Goal: Transaction & Acquisition: Book appointment/travel/reservation

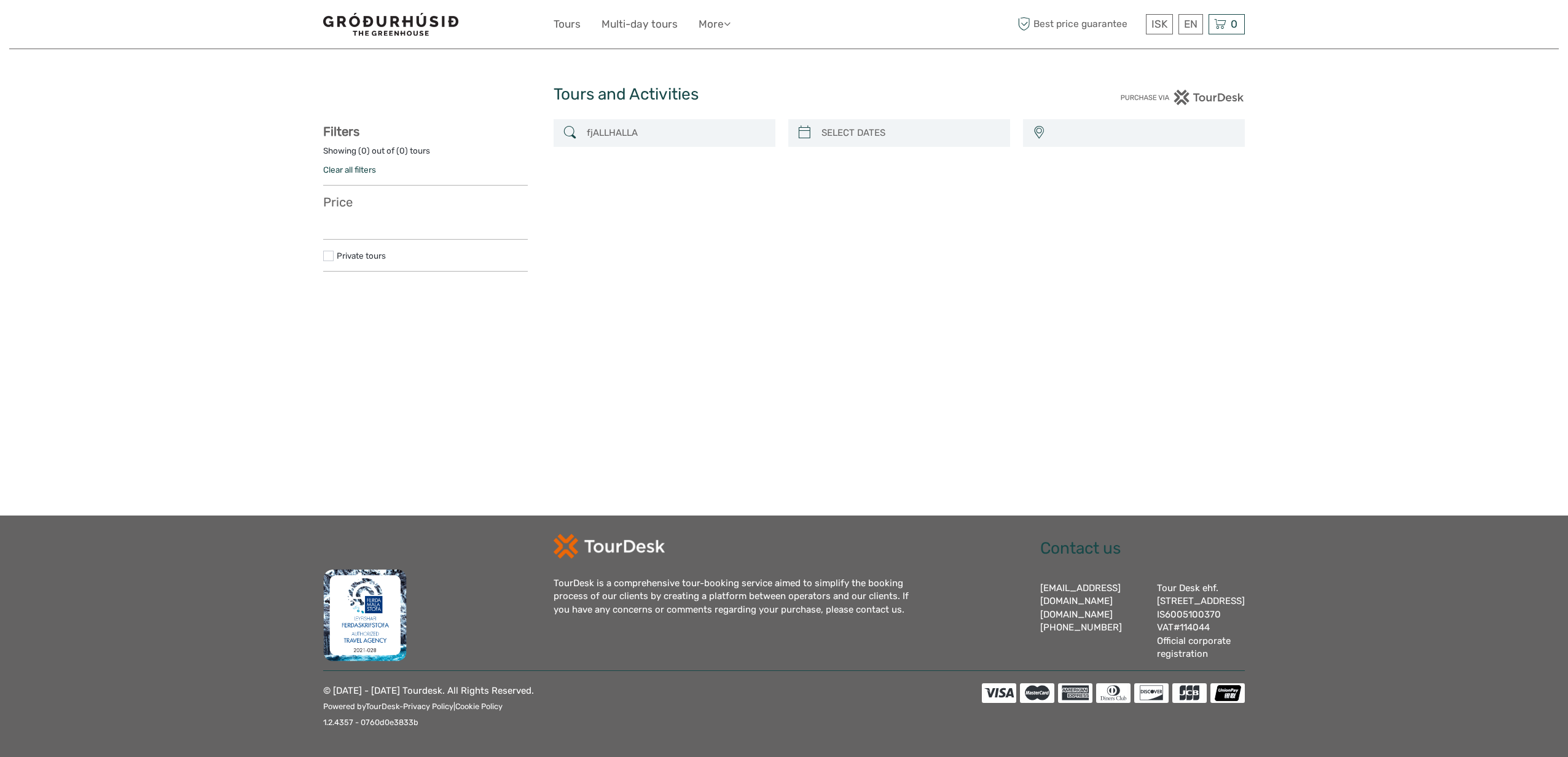
select select
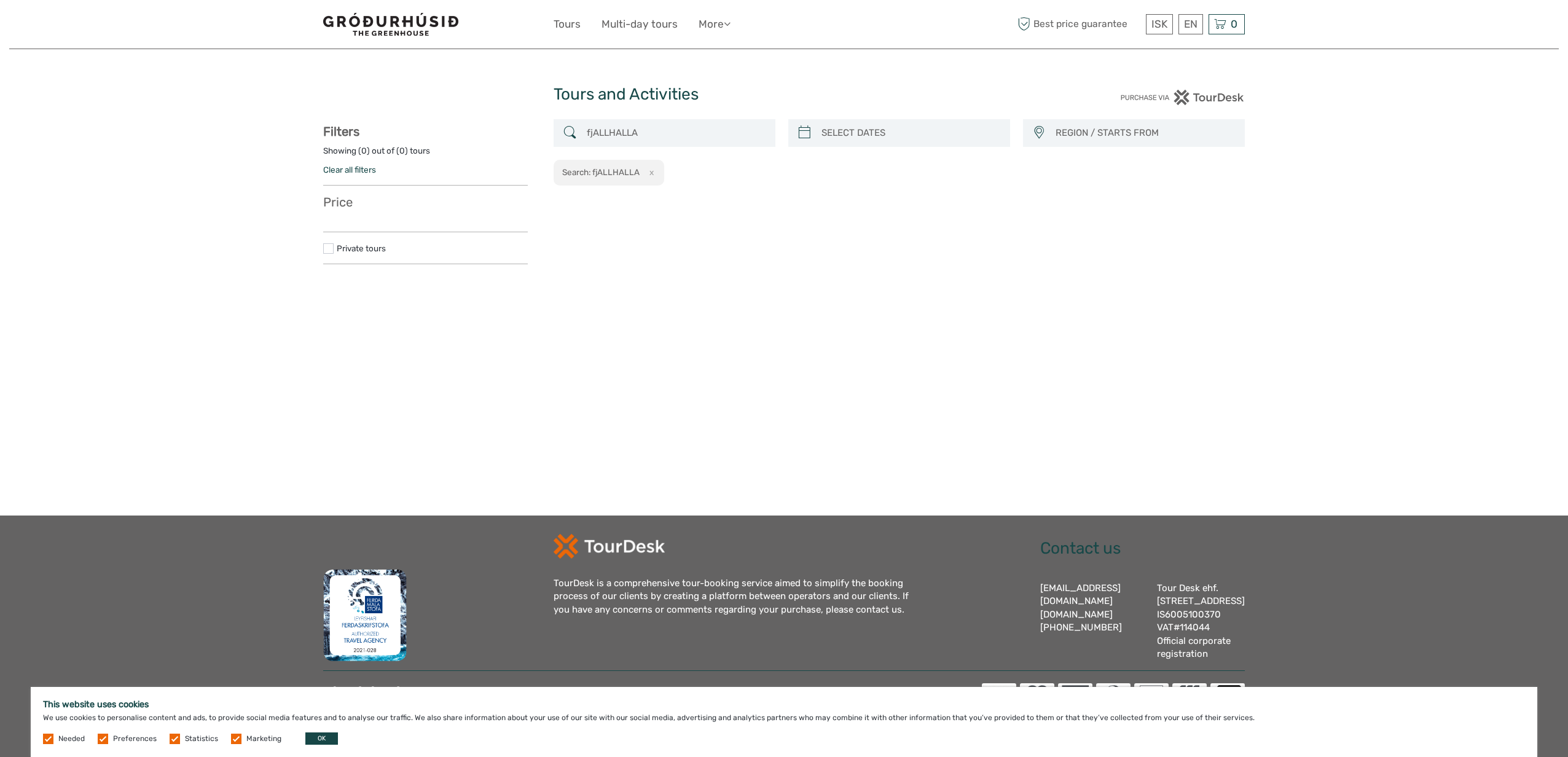
drag, startPoint x: 238, startPoint y: 738, endPoint x: 230, endPoint y: 742, distance: 8.9
click at [238, 739] on span "Marketing" at bounding box center [257, 738] width 53 height 9
click at [236, 739] on label at bounding box center [236, 739] width 11 height 11
click at [0, 0] on input "checkbox" at bounding box center [0, 0] width 0 height 0
click at [174, 738] on label at bounding box center [175, 739] width 11 height 11
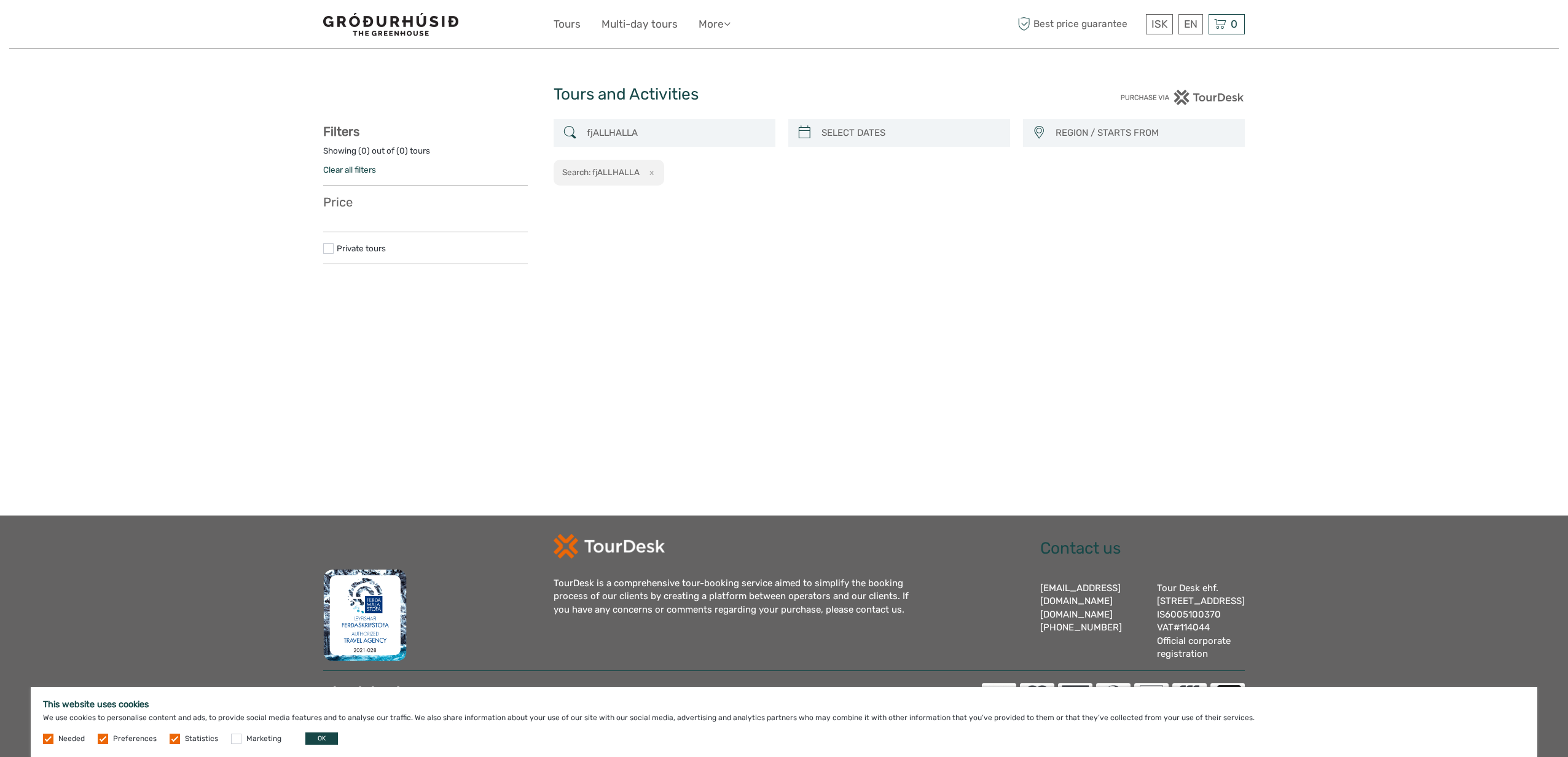
click at [0, 0] on input "checkbox" at bounding box center [0, 0] width 0 height 0
click at [312, 734] on button "OK" at bounding box center [321, 739] width 32 height 12
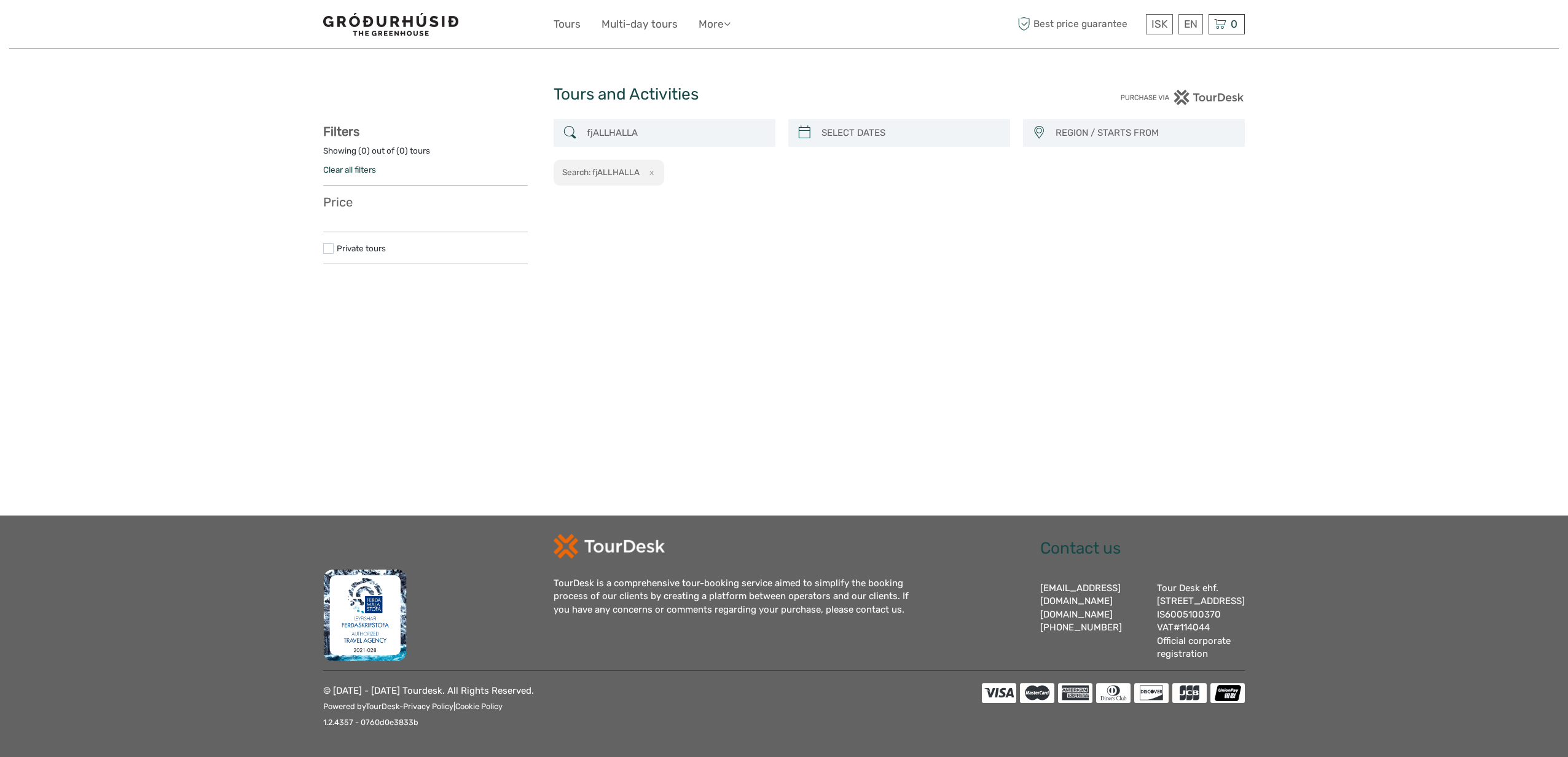
click at [655, 174] on button "x" at bounding box center [650, 172] width 17 height 13
click at [893, 134] on div at bounding box center [897, 112] width 79 height 79
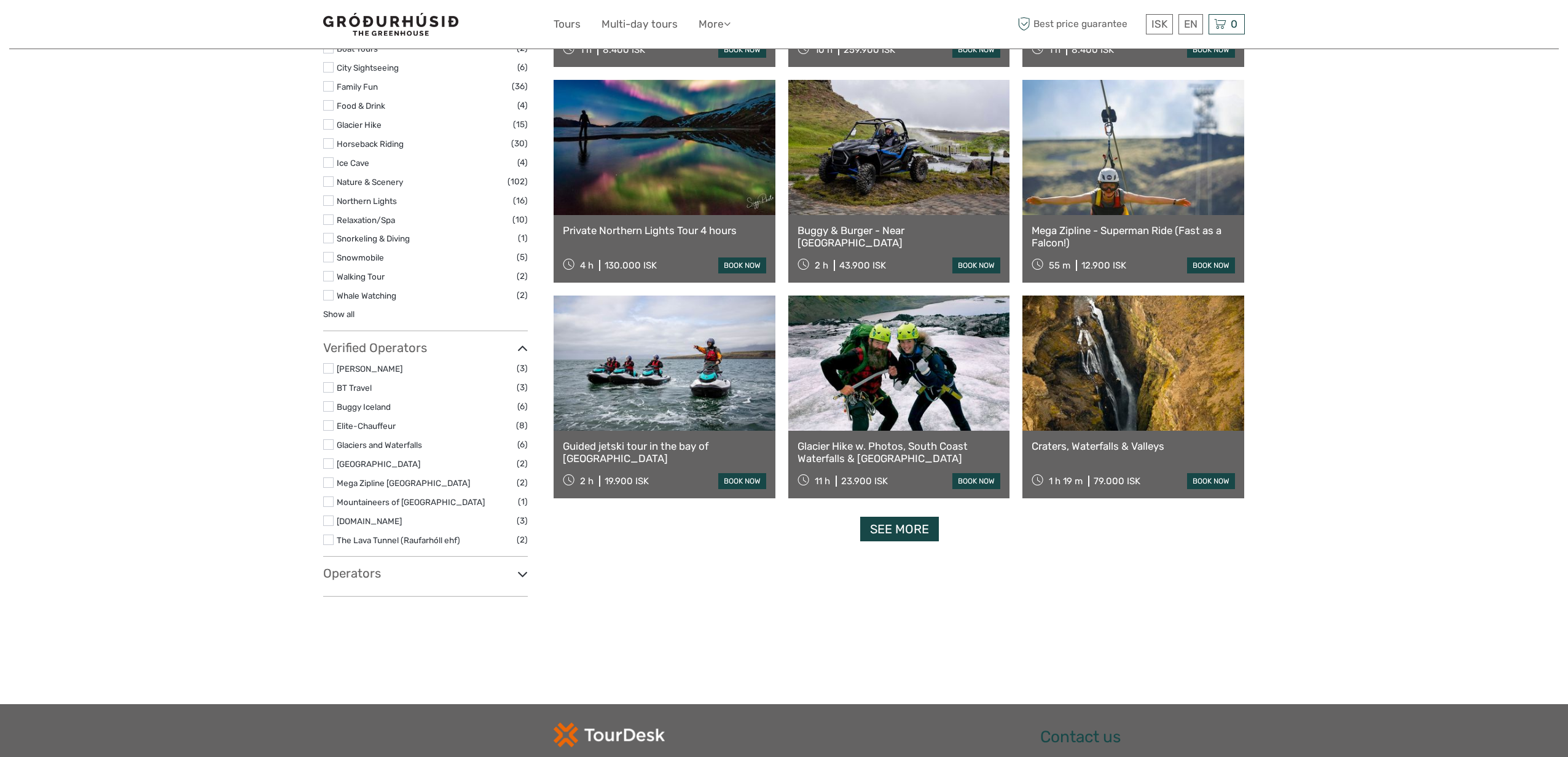
scroll to position [957, 0]
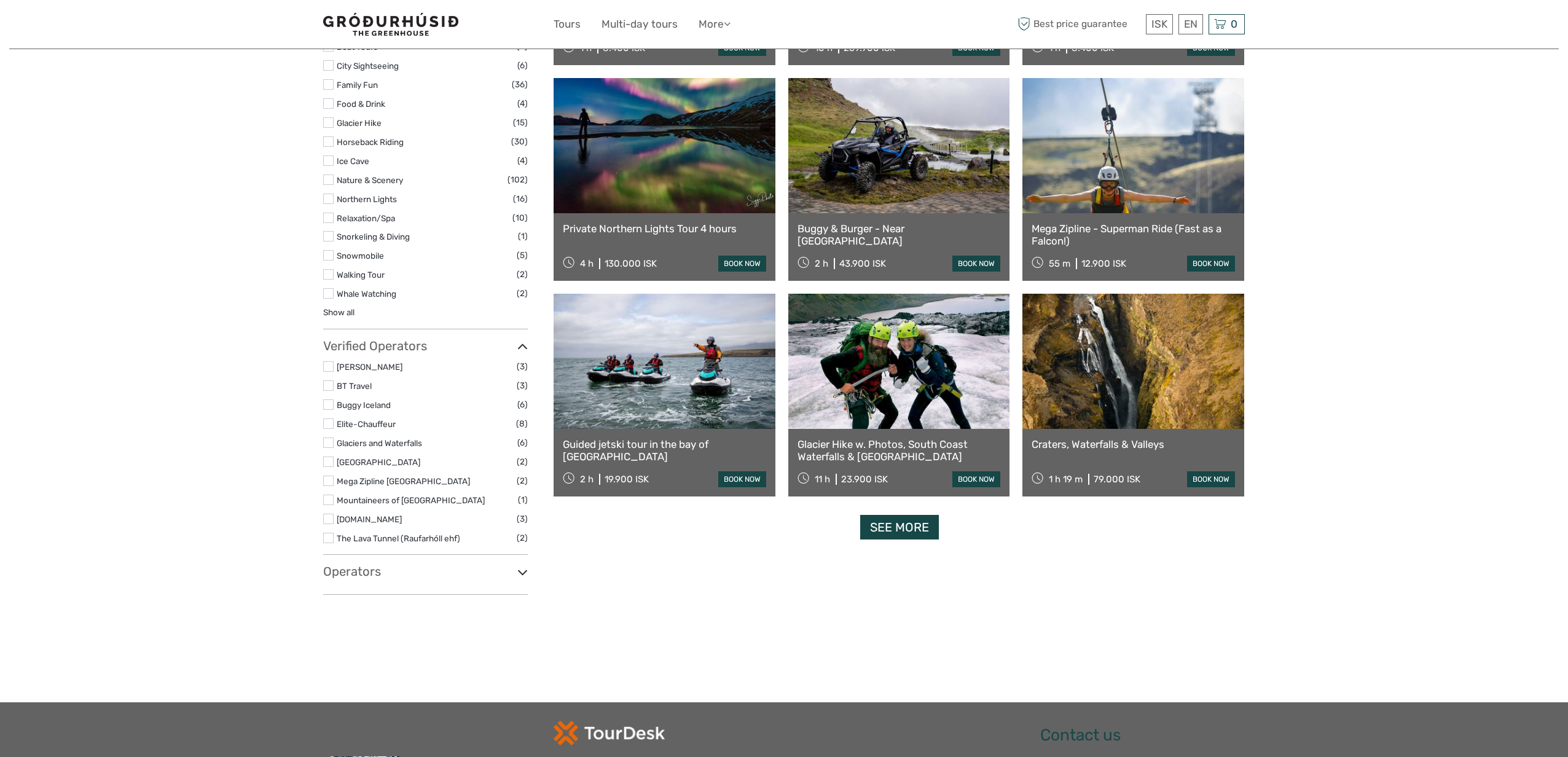
click at [1134, 381] on link at bounding box center [1133, 361] width 221 height 135
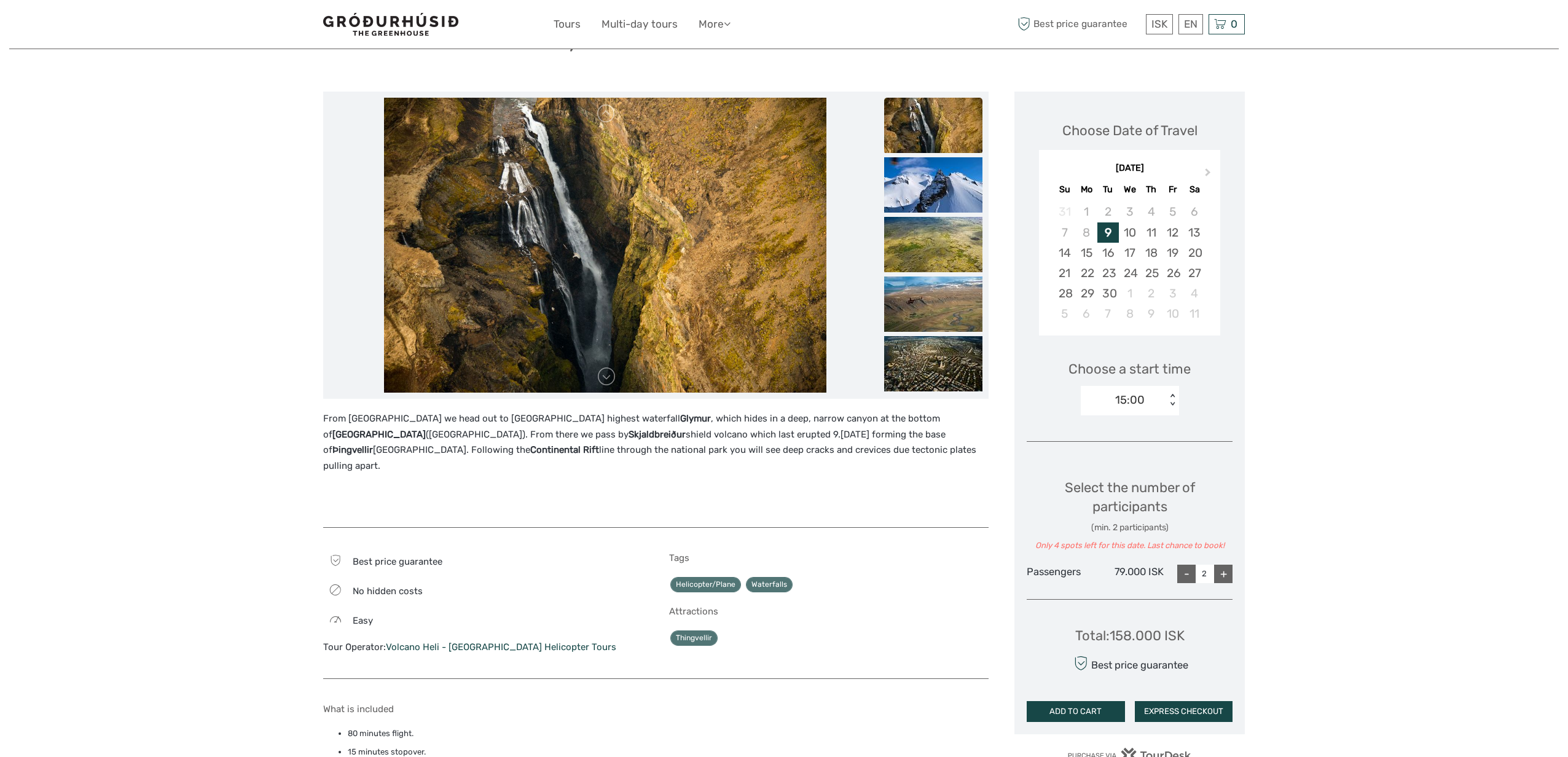
scroll to position [45, 0]
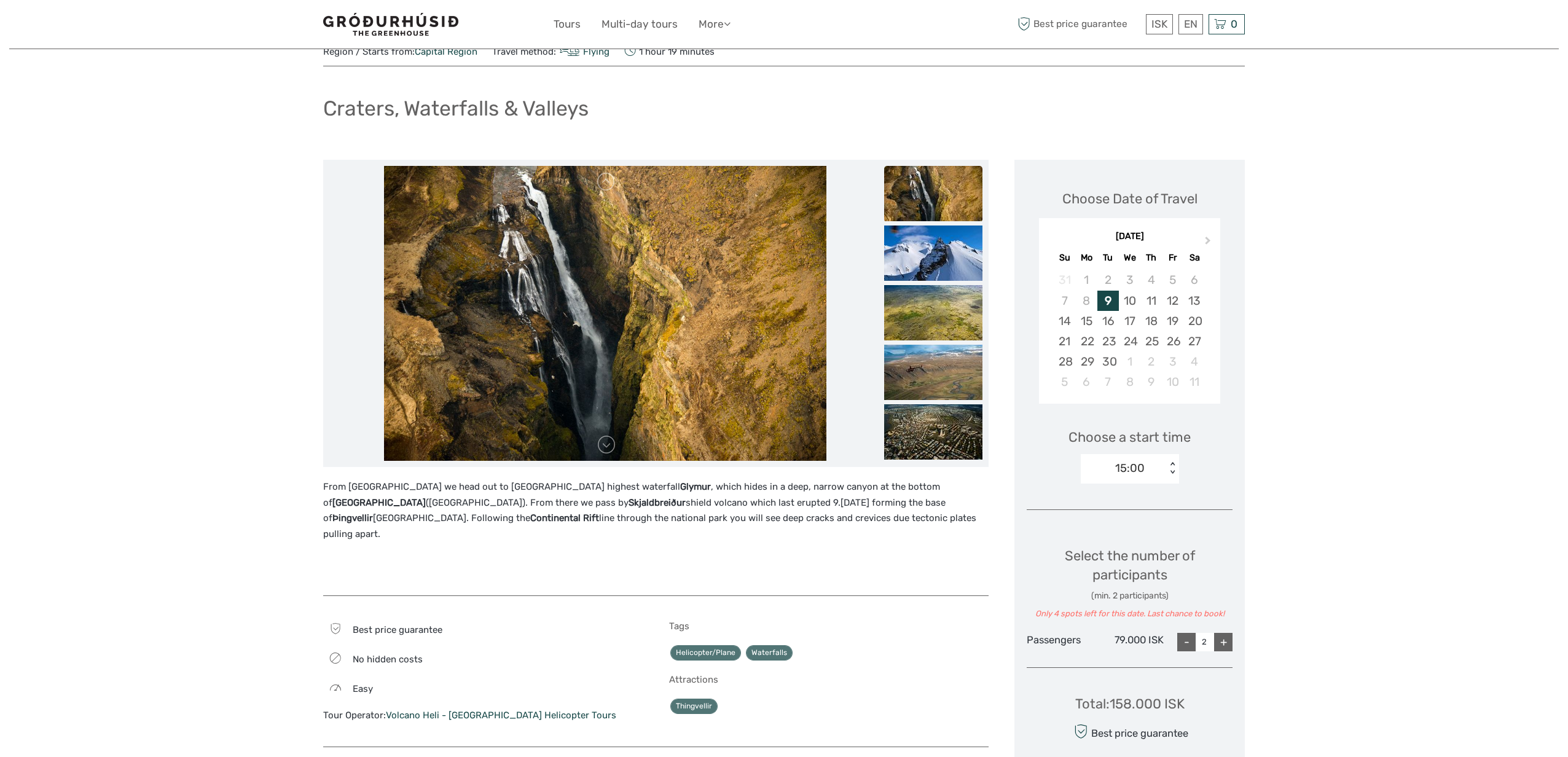
click at [916, 217] on img at bounding box center [933, 193] width 98 height 55
click at [607, 451] on link at bounding box center [606, 445] width 19 height 19
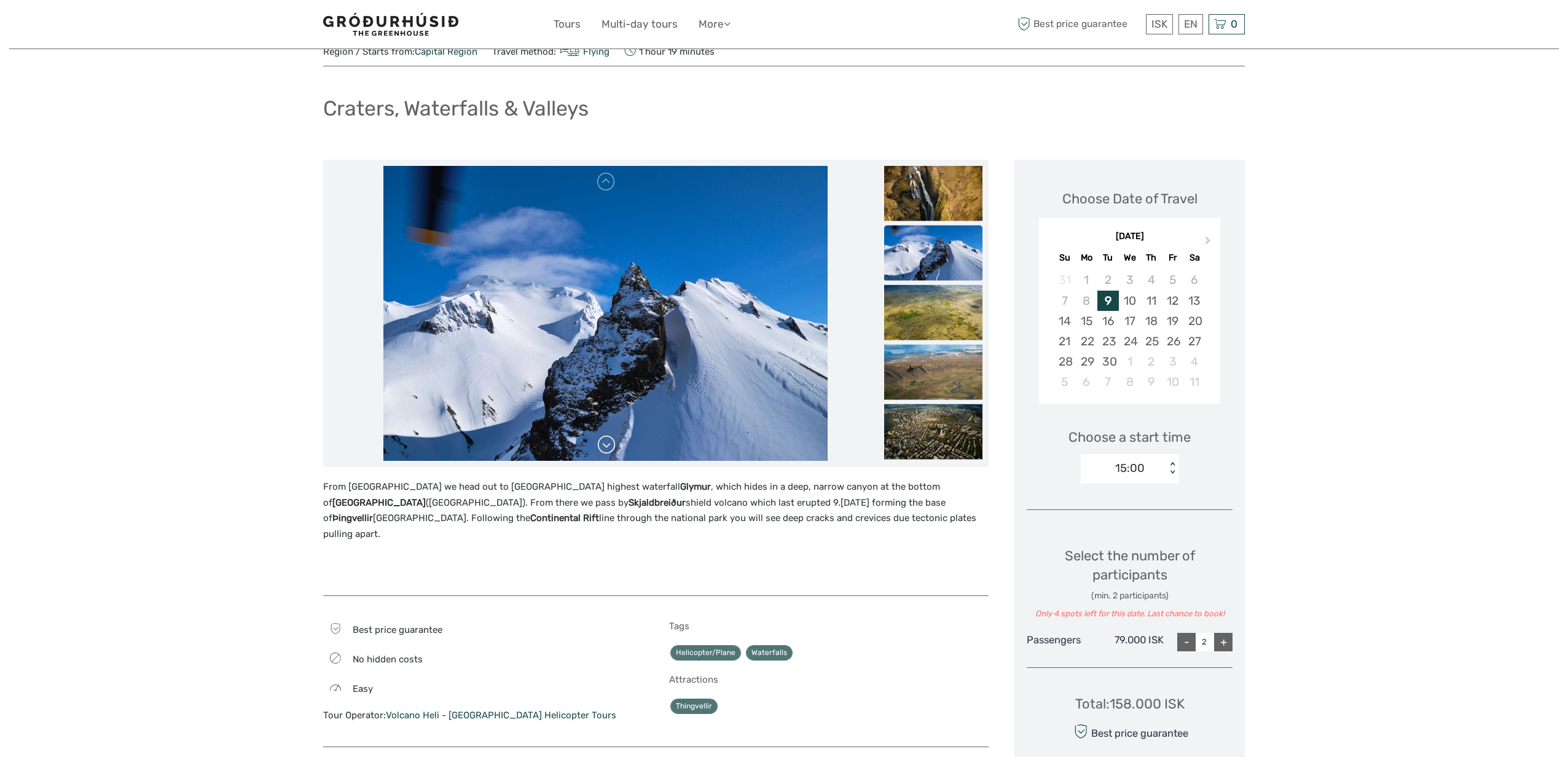
click at [608, 446] on link at bounding box center [606, 445] width 19 height 19
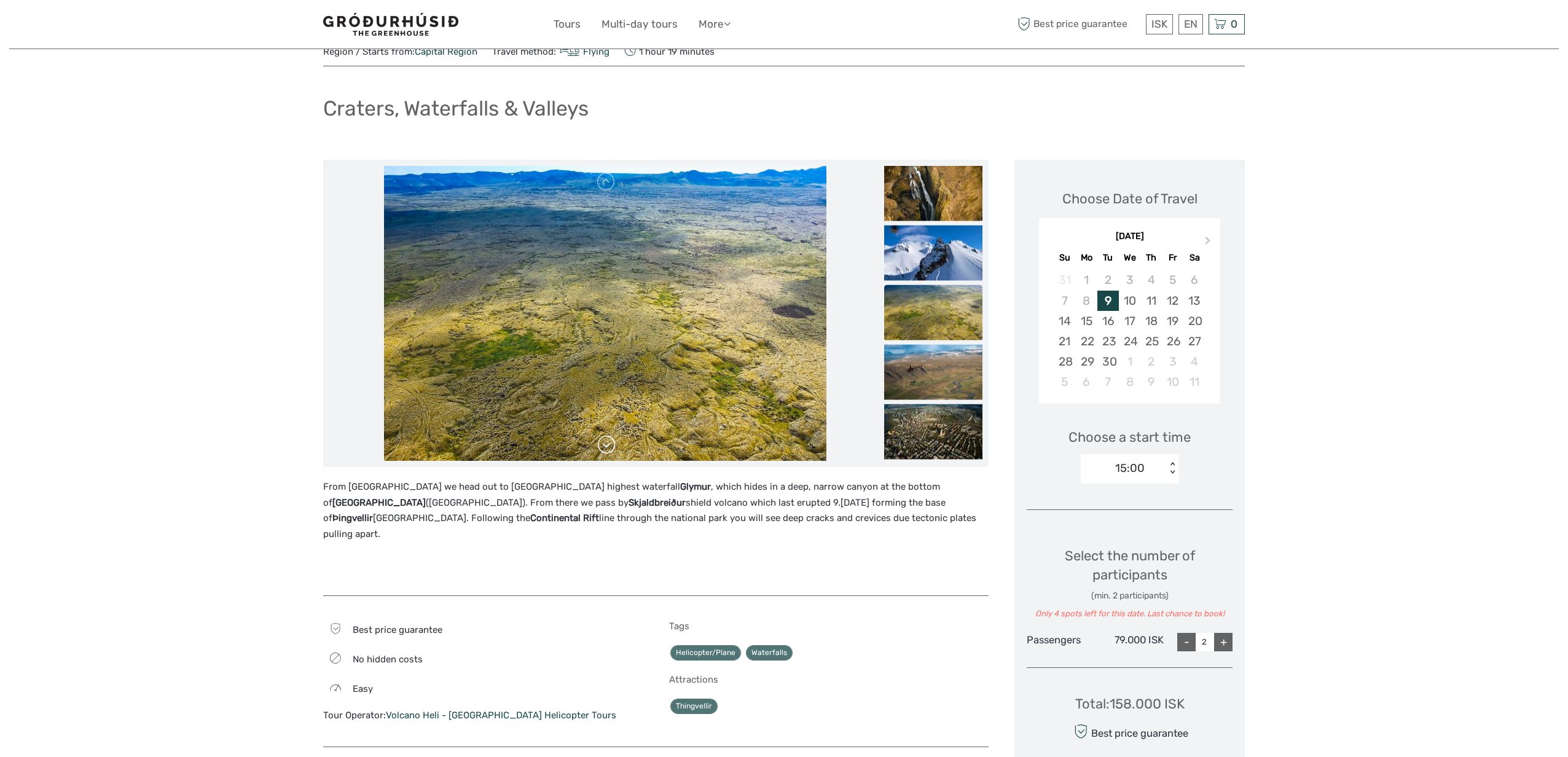
click at [608, 446] on link at bounding box center [606, 445] width 19 height 19
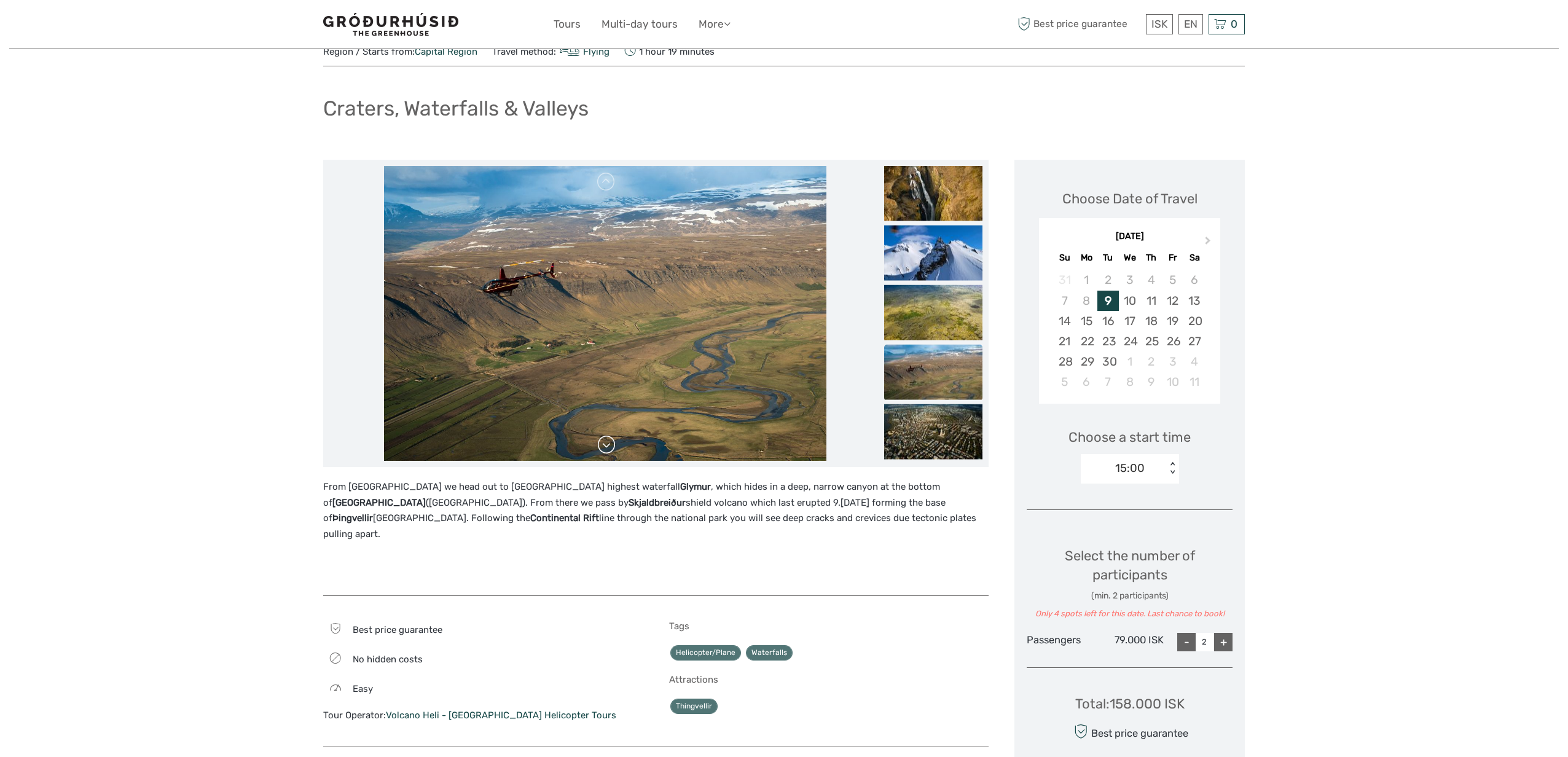
click at [608, 446] on link at bounding box center [606, 445] width 19 height 19
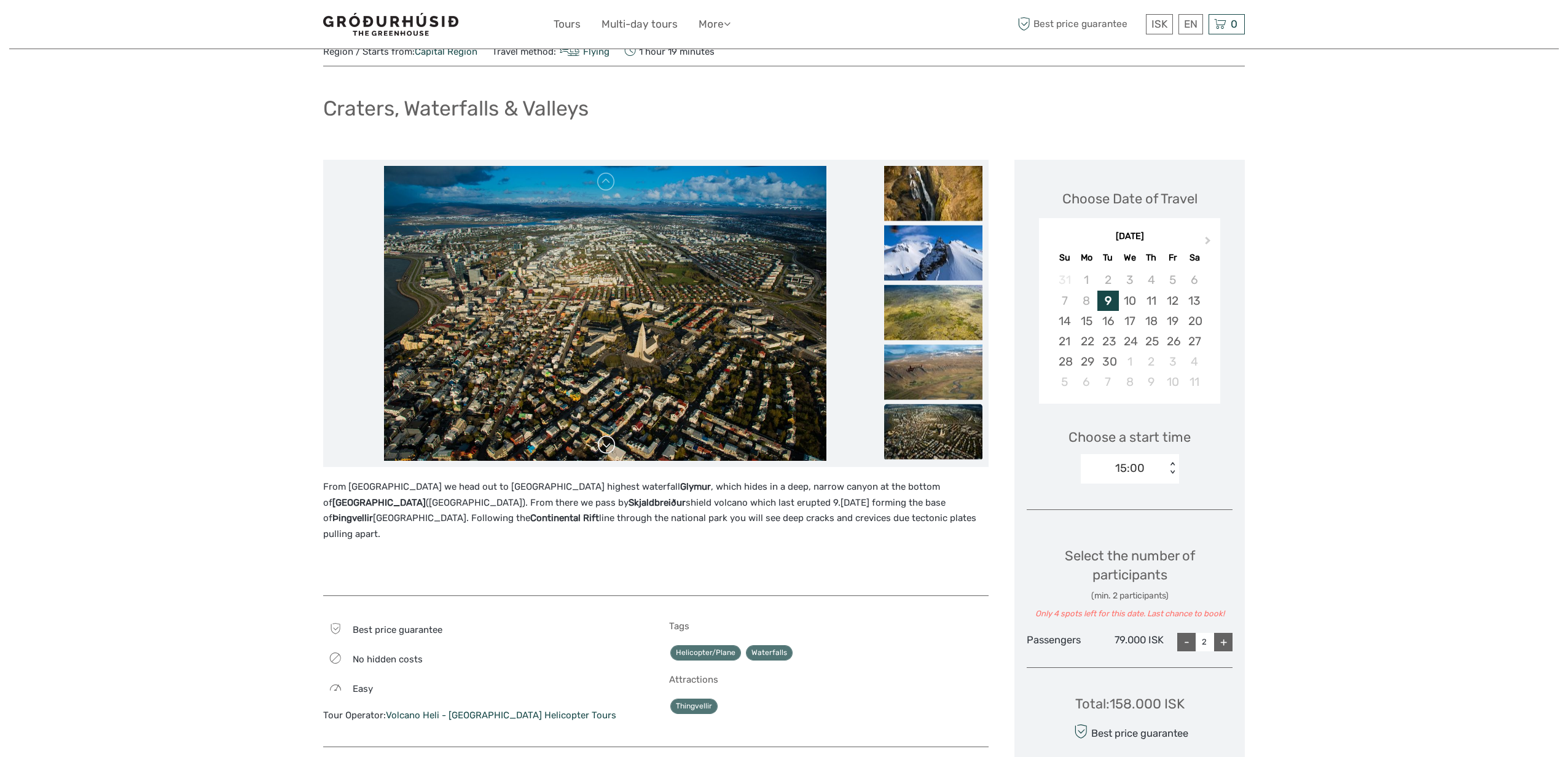
click at [608, 446] on link at bounding box center [606, 445] width 19 height 19
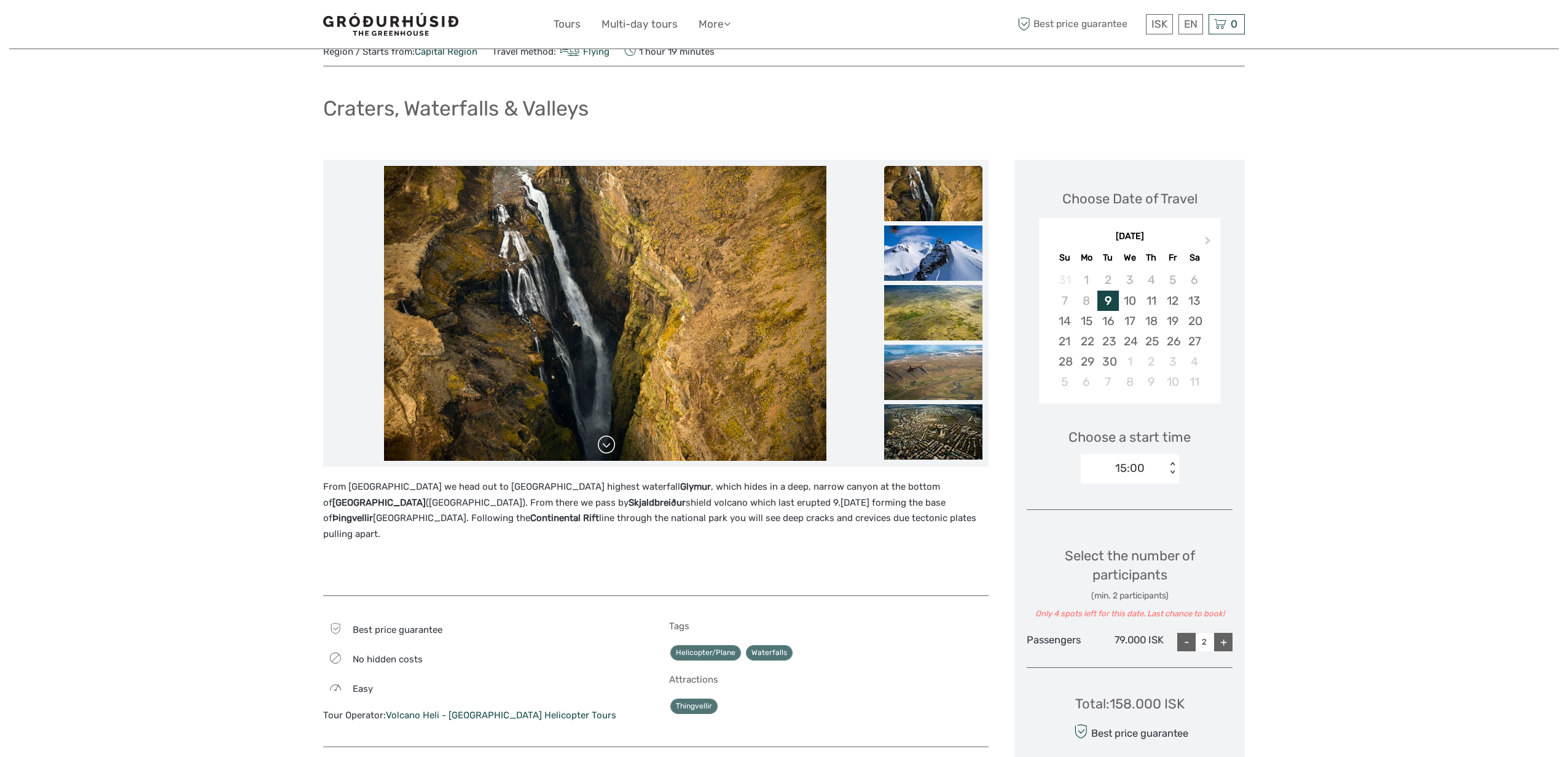
click at [608, 446] on link at bounding box center [606, 445] width 19 height 19
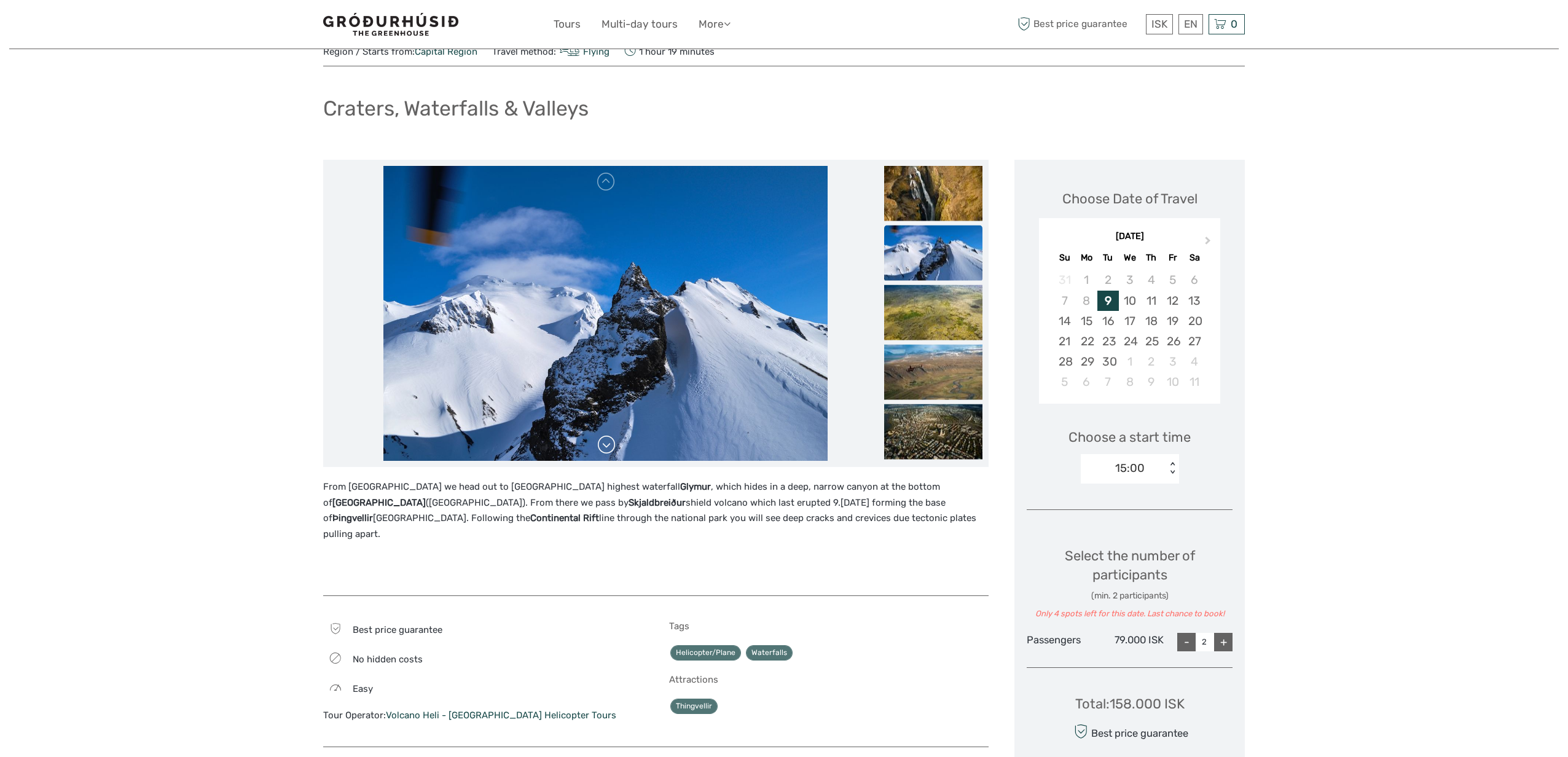
click at [608, 446] on link at bounding box center [606, 445] width 19 height 19
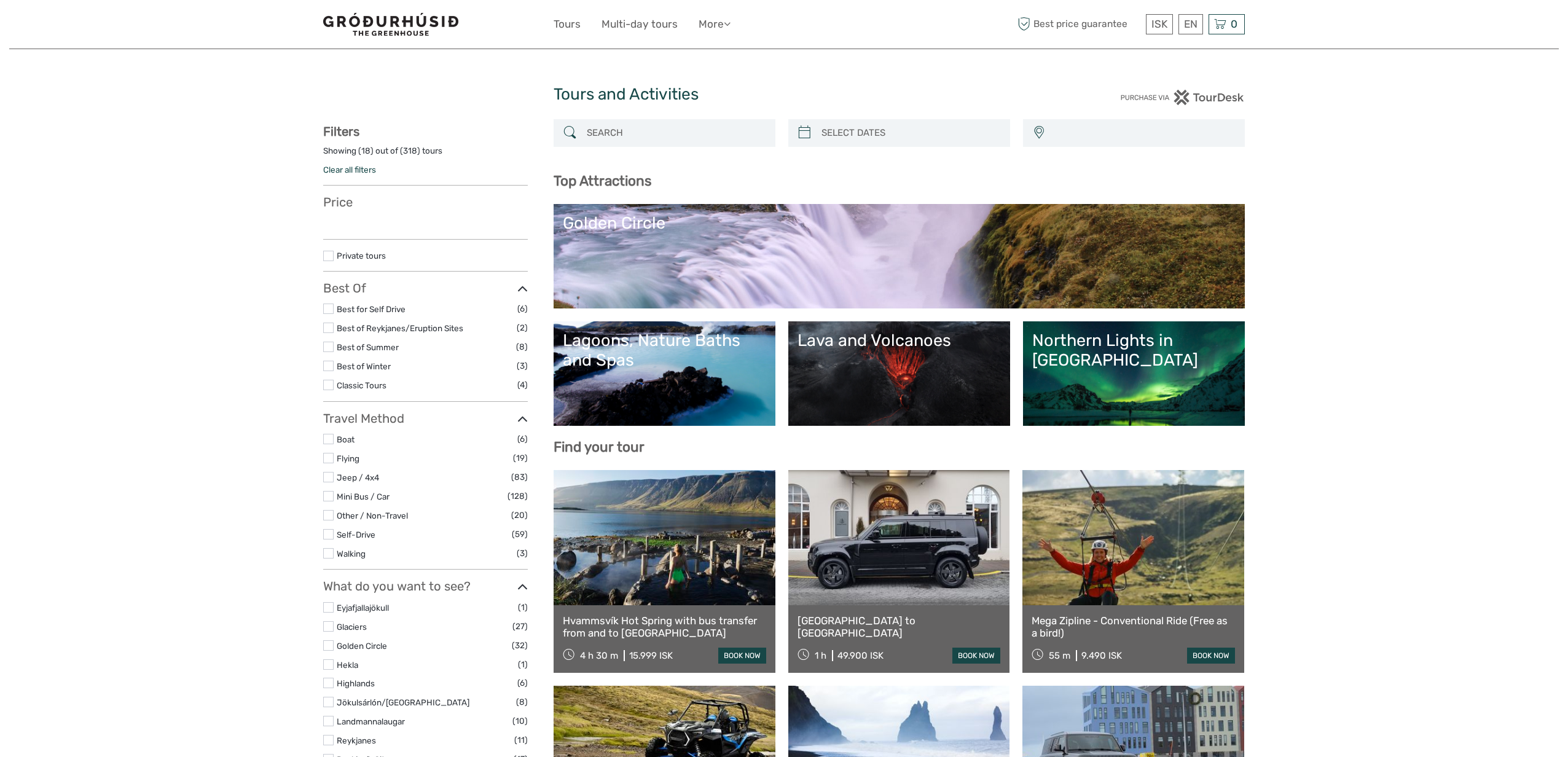
select select
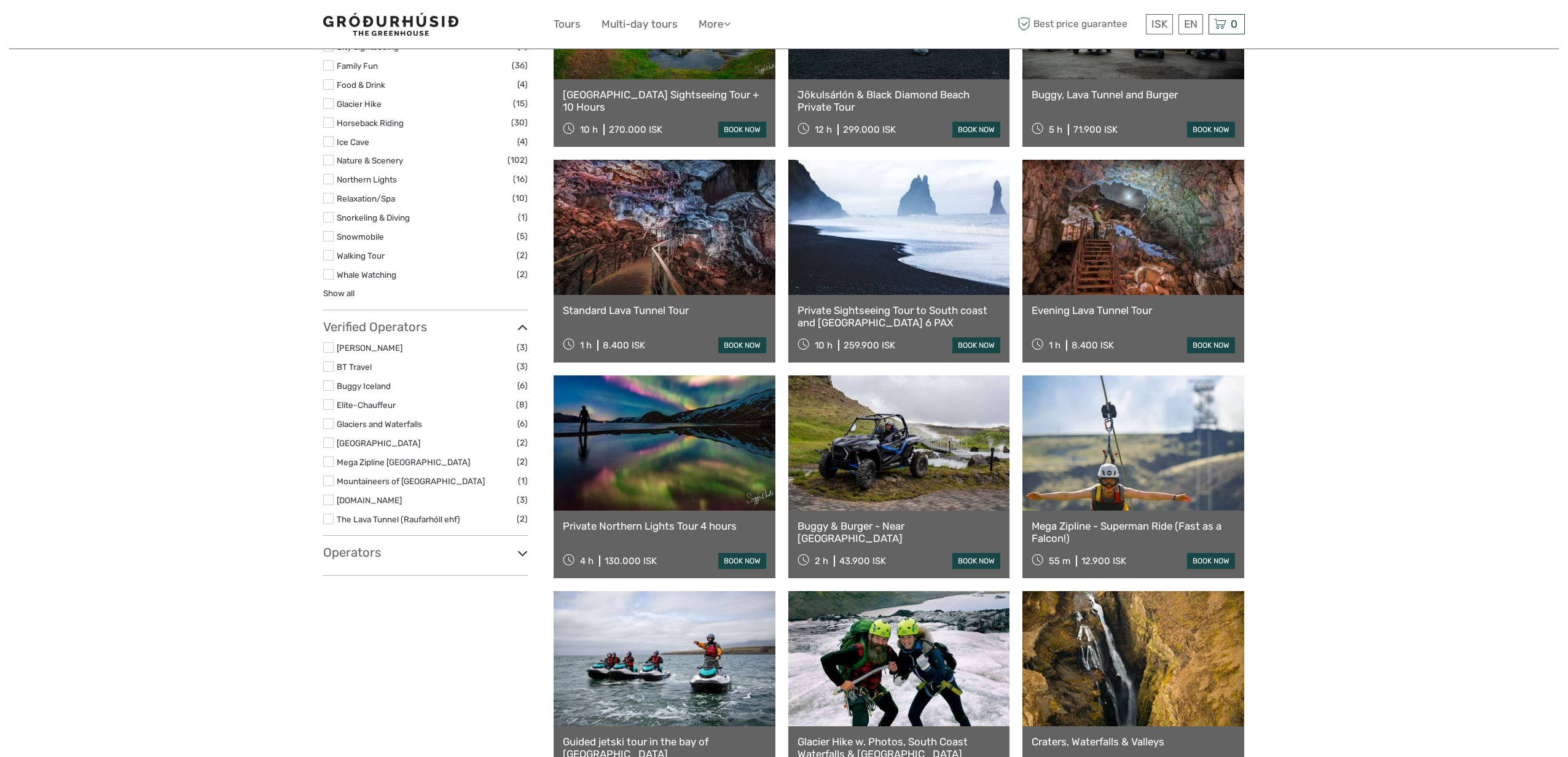
select select
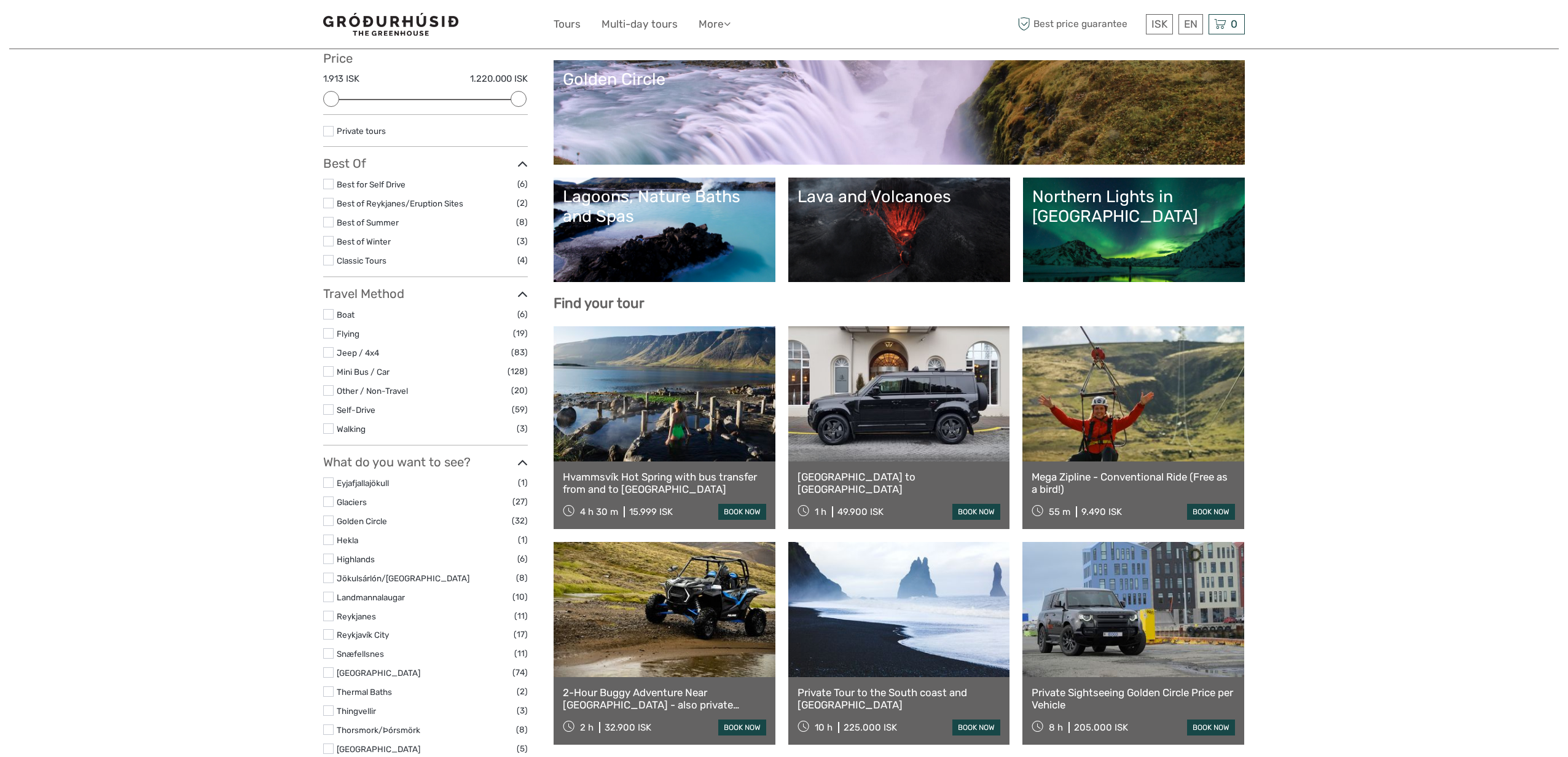
scroll to position [142, 0]
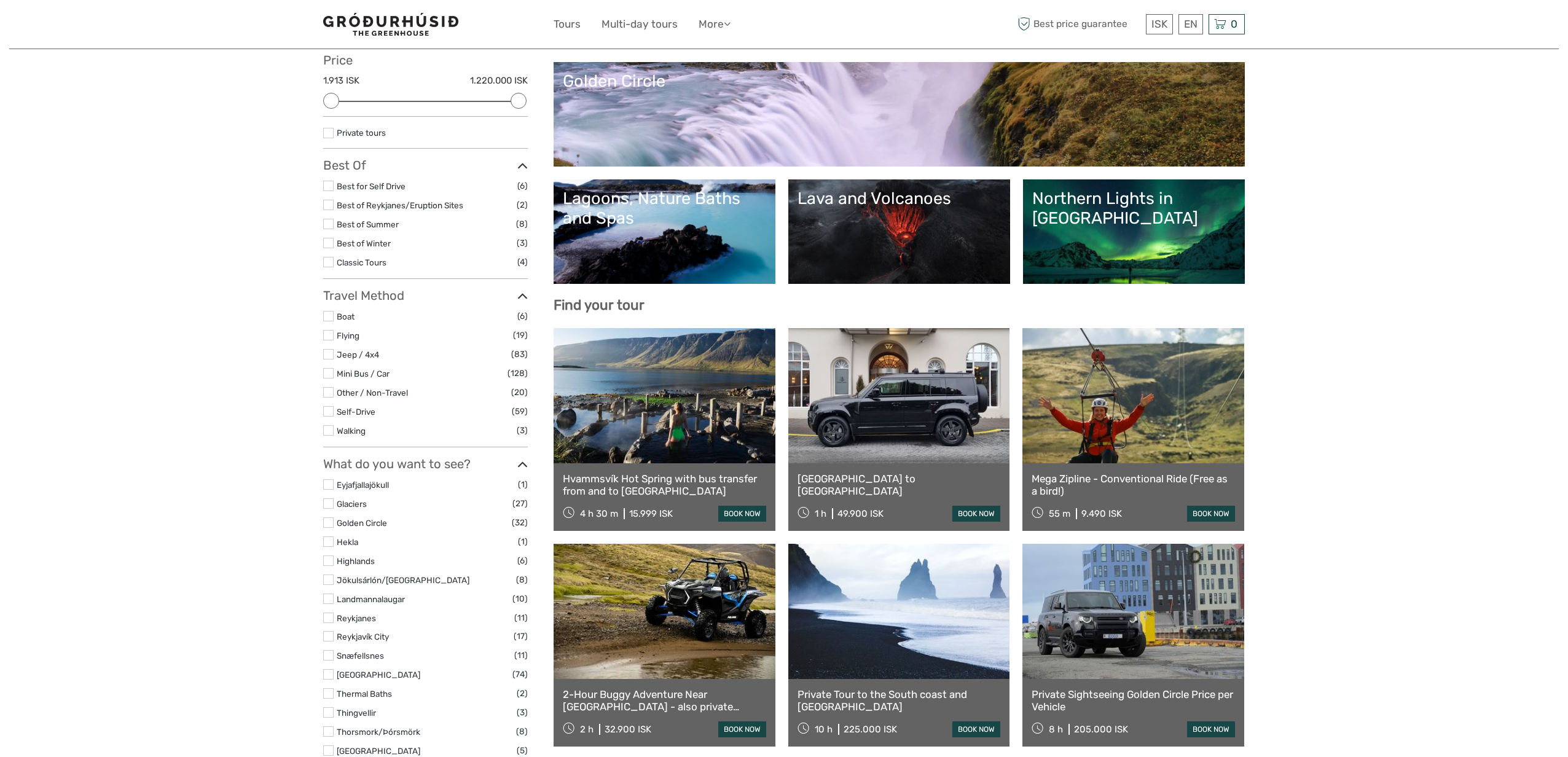
click at [801, 254] on link "Lava and Volcanoes" at bounding box center [899, 231] width 203 height 86
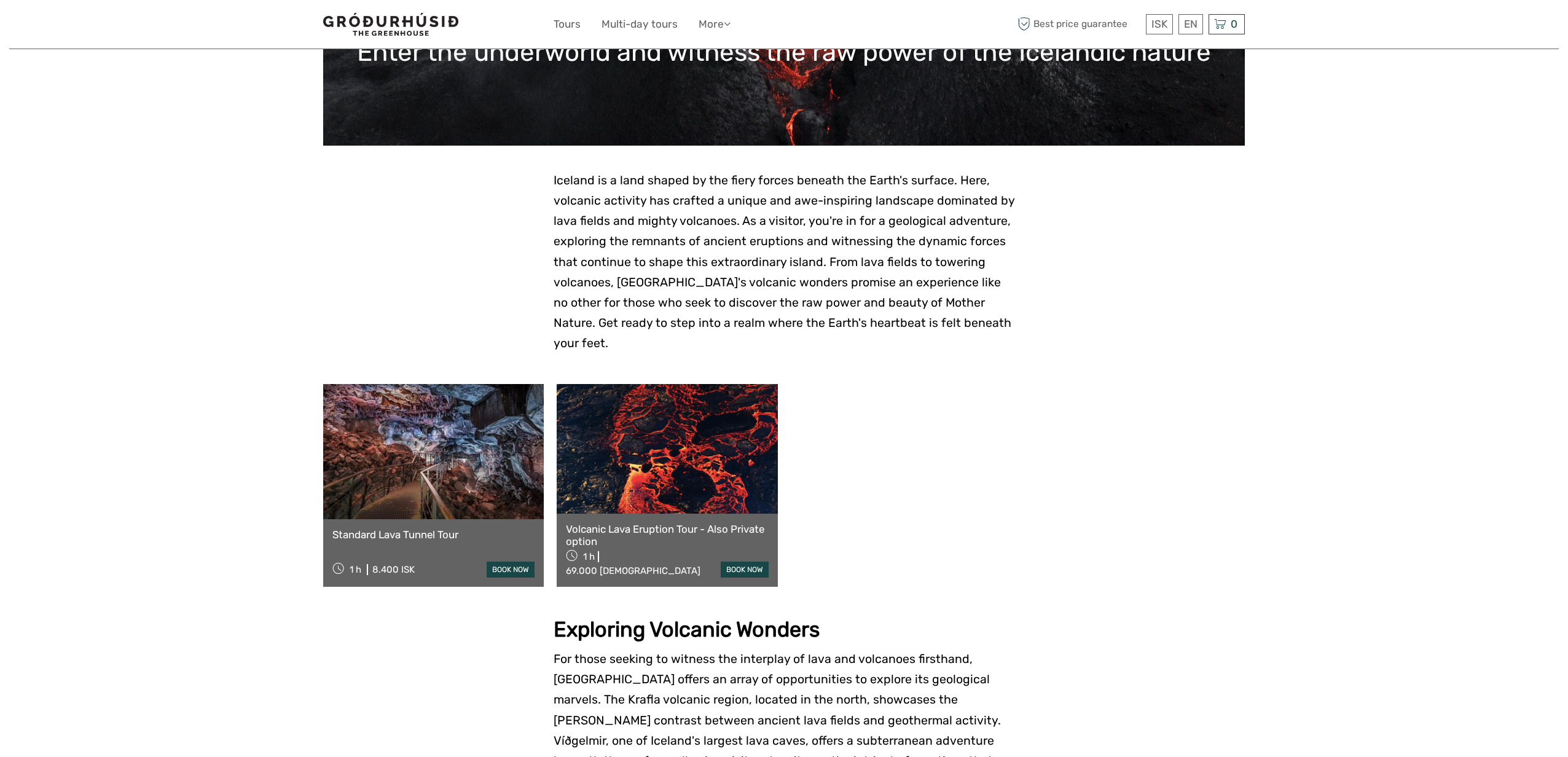
scroll to position [182, 0]
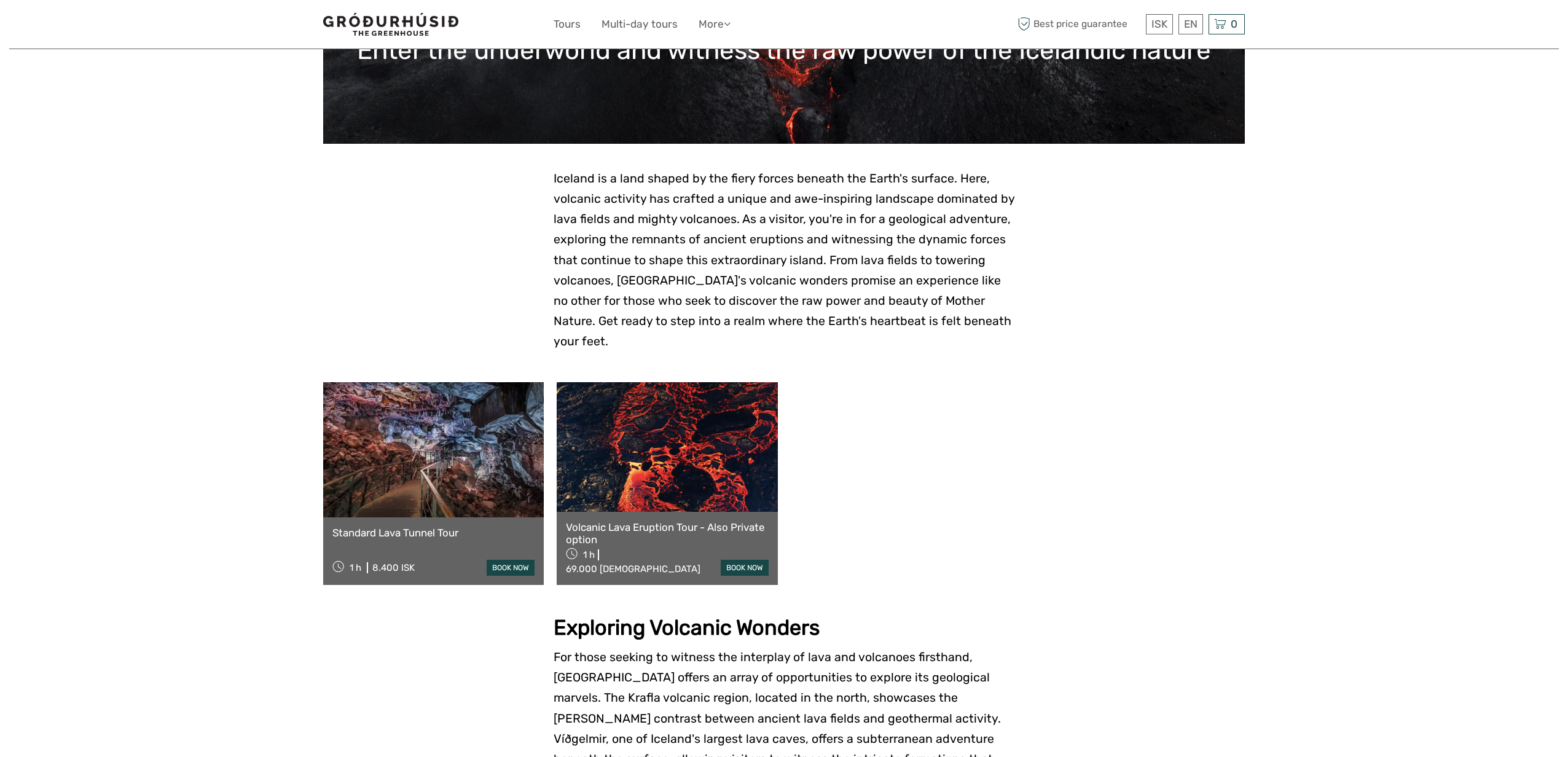
click at [654, 450] on link at bounding box center [667, 446] width 221 height 129
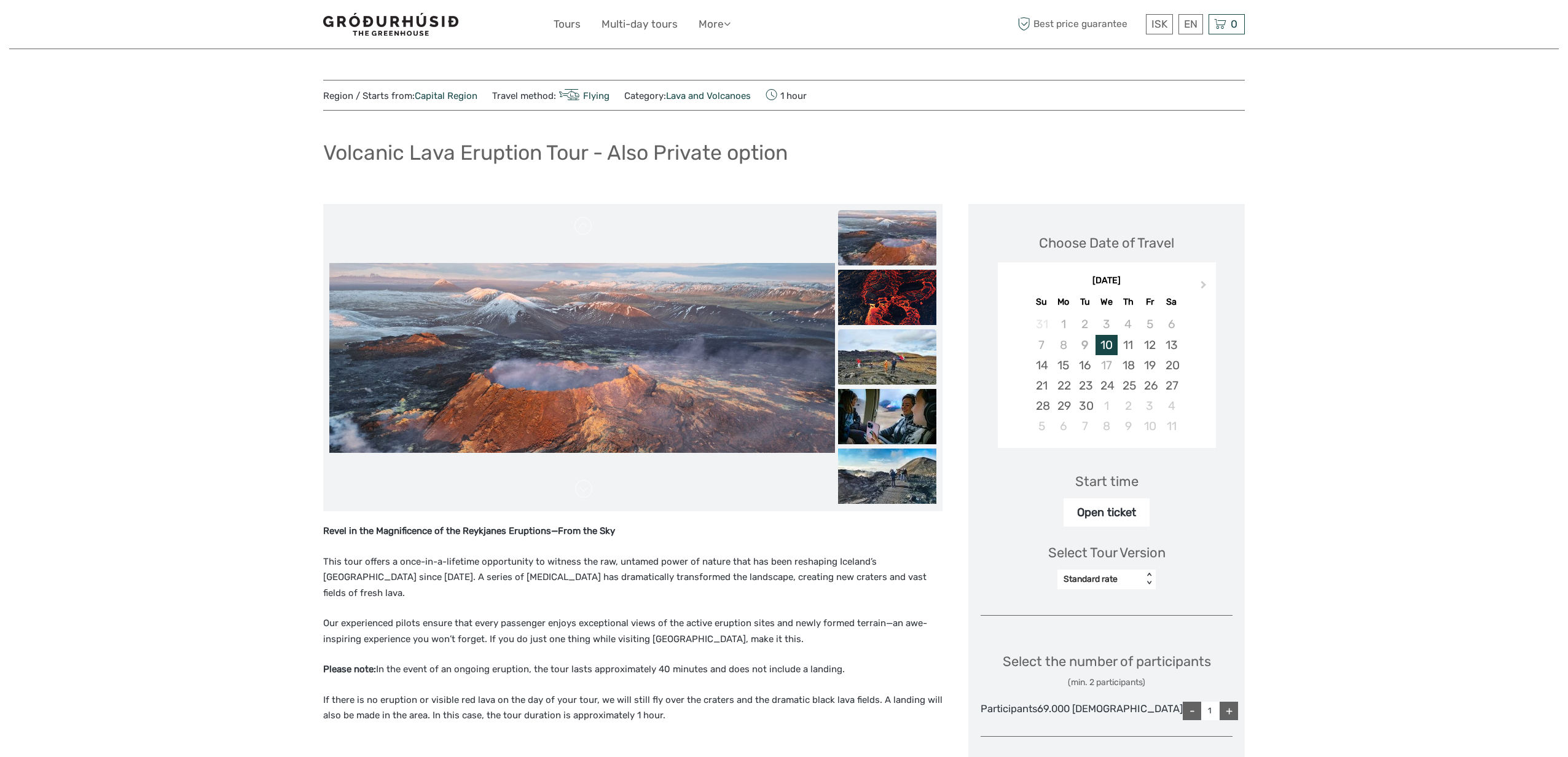
click at [932, 374] on img at bounding box center [887, 356] width 98 height 55
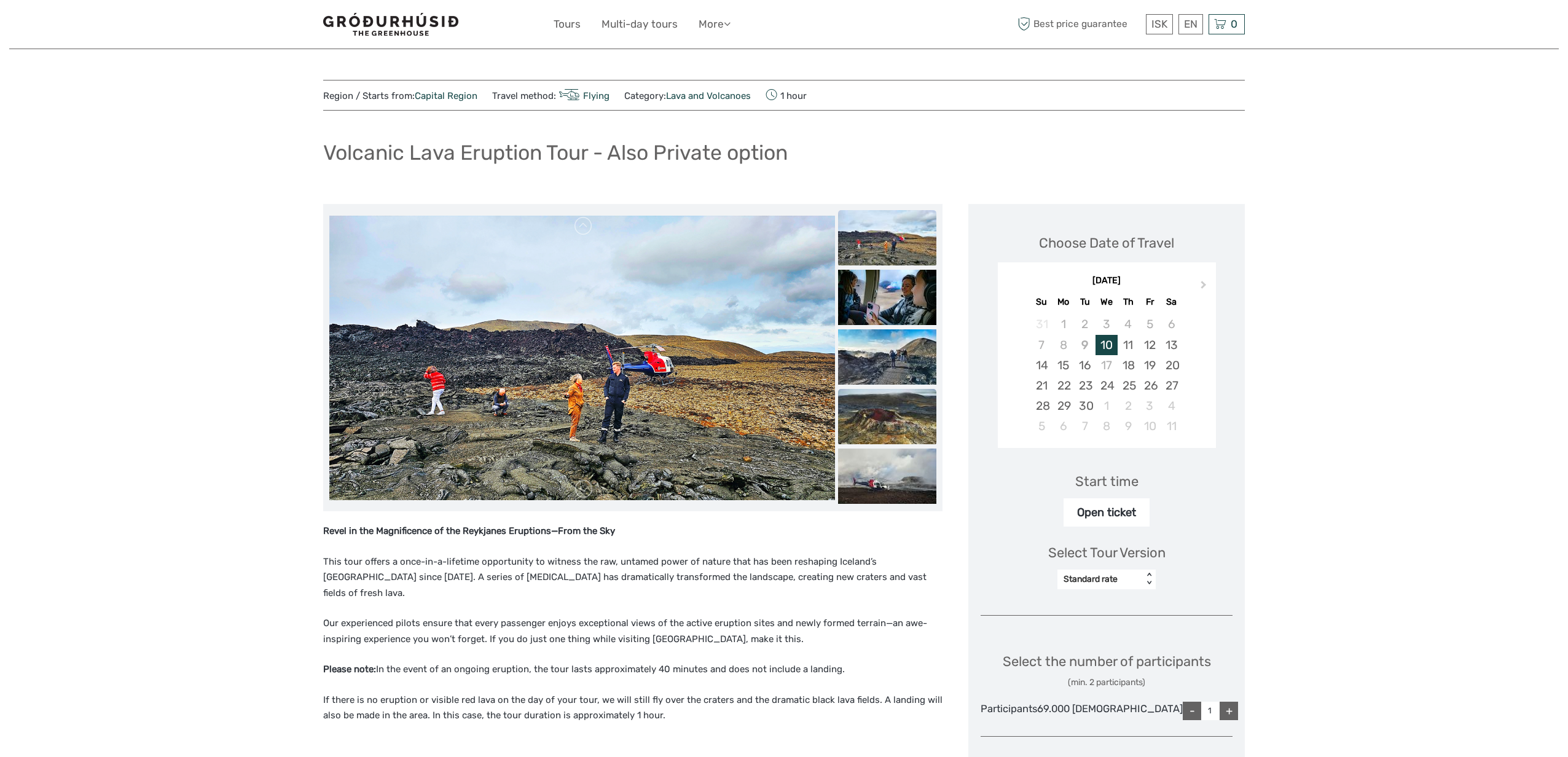
click at [926, 413] on img at bounding box center [887, 416] width 98 height 55
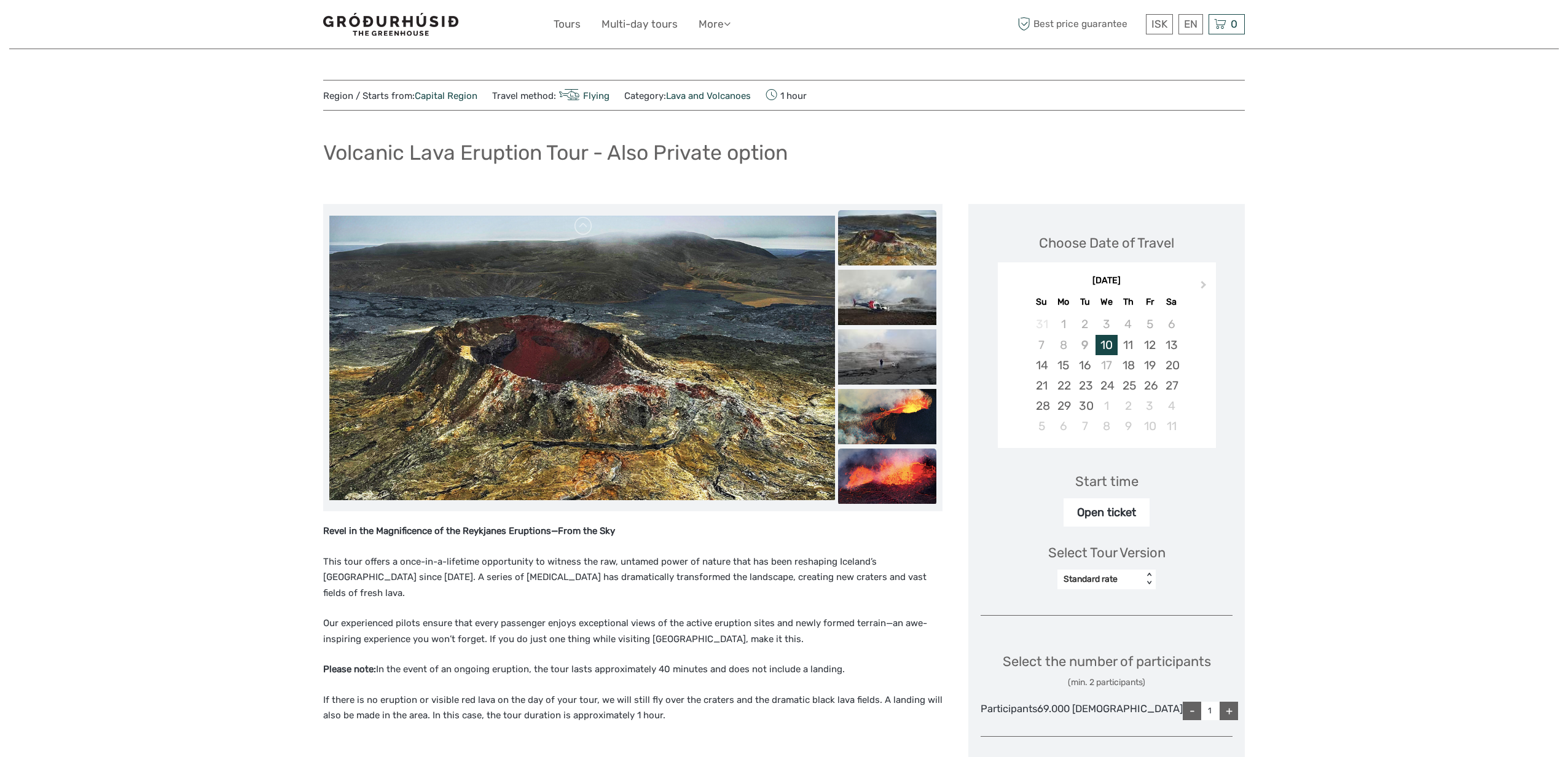
click at [925, 476] on img at bounding box center [887, 475] width 98 height 55
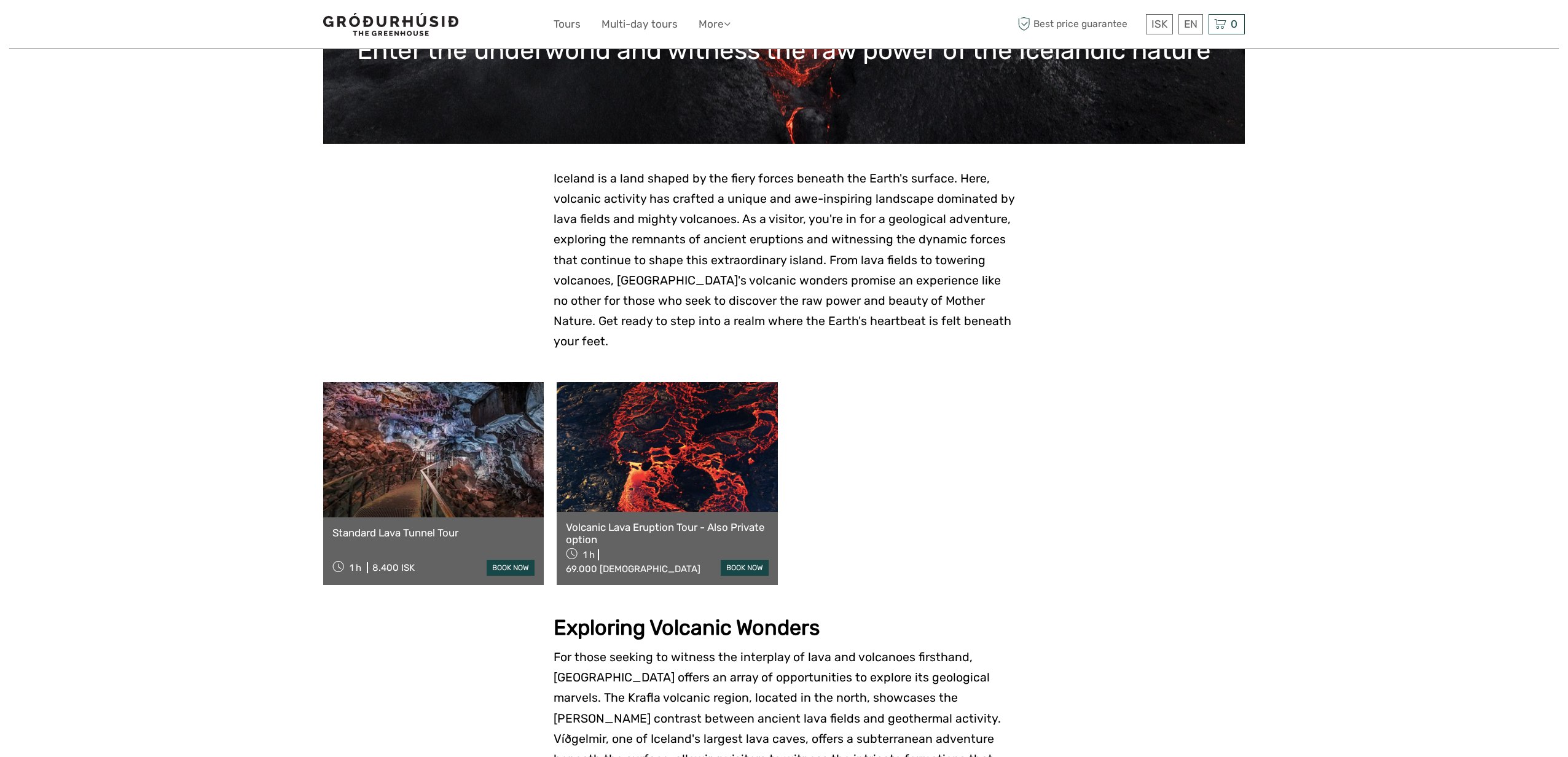
click at [418, 443] on link at bounding box center [433, 450] width 221 height 135
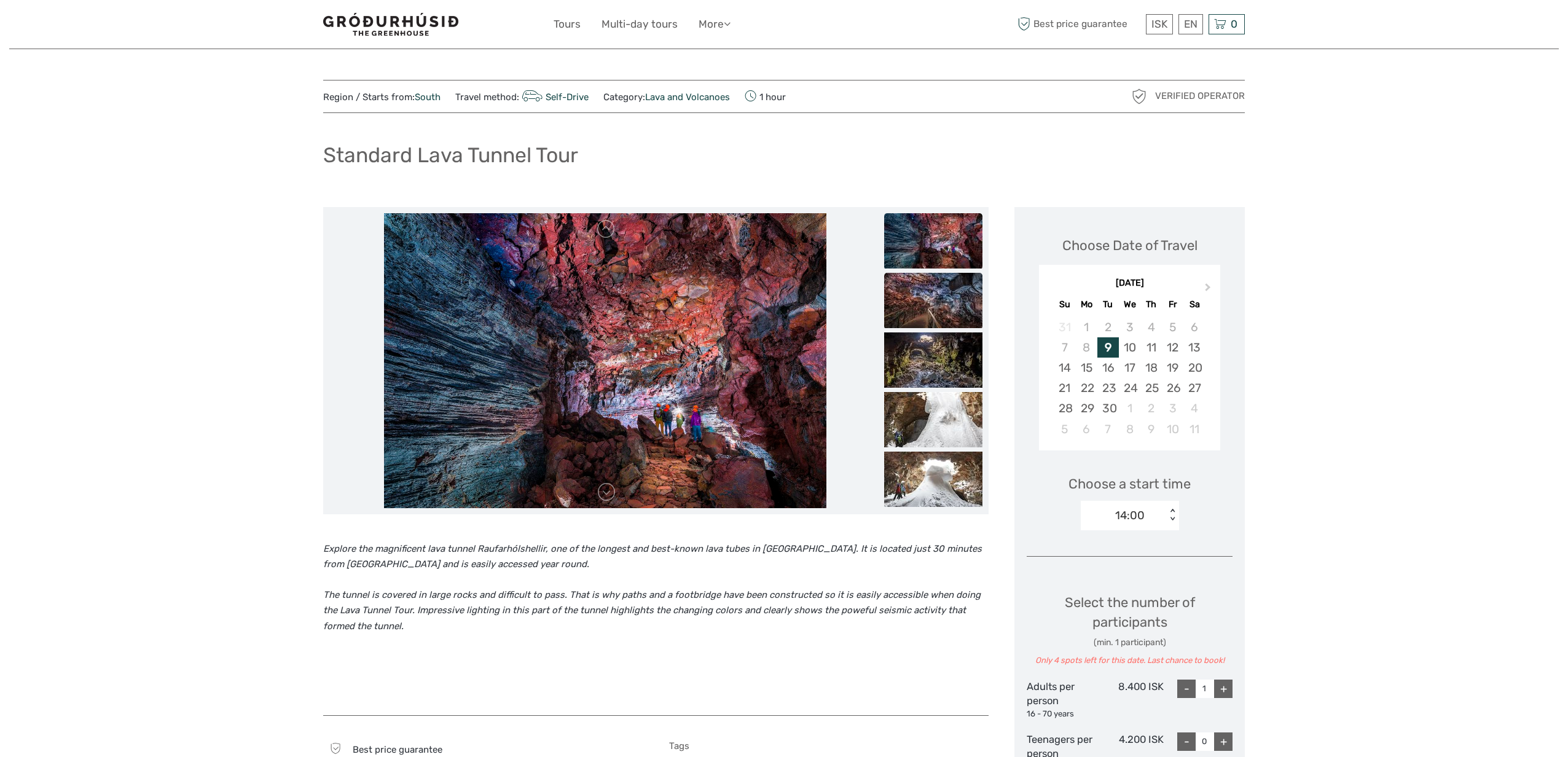
click at [925, 318] on img at bounding box center [933, 300] width 98 height 55
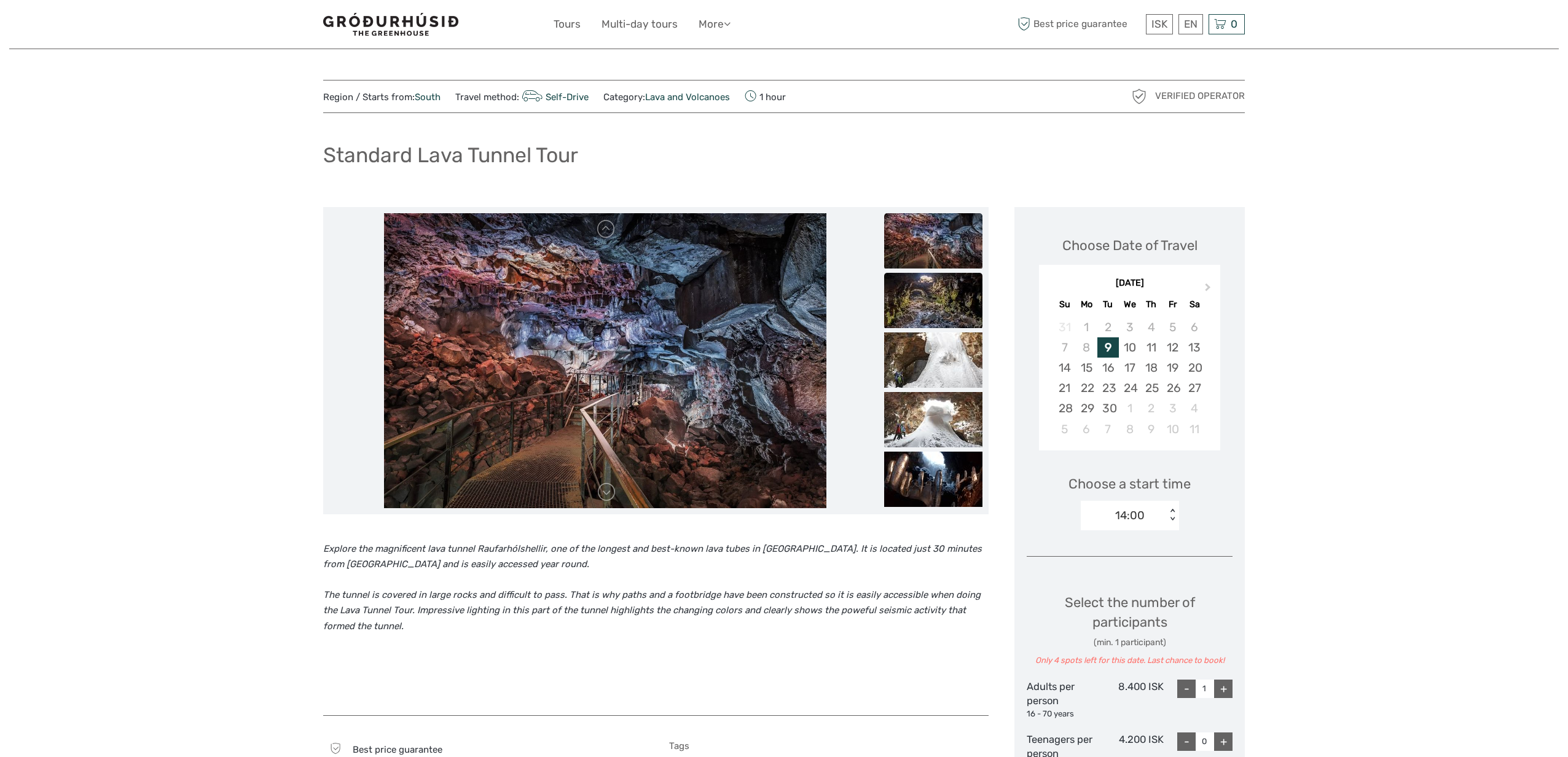
click at [928, 326] on img at bounding box center [933, 300] width 98 height 55
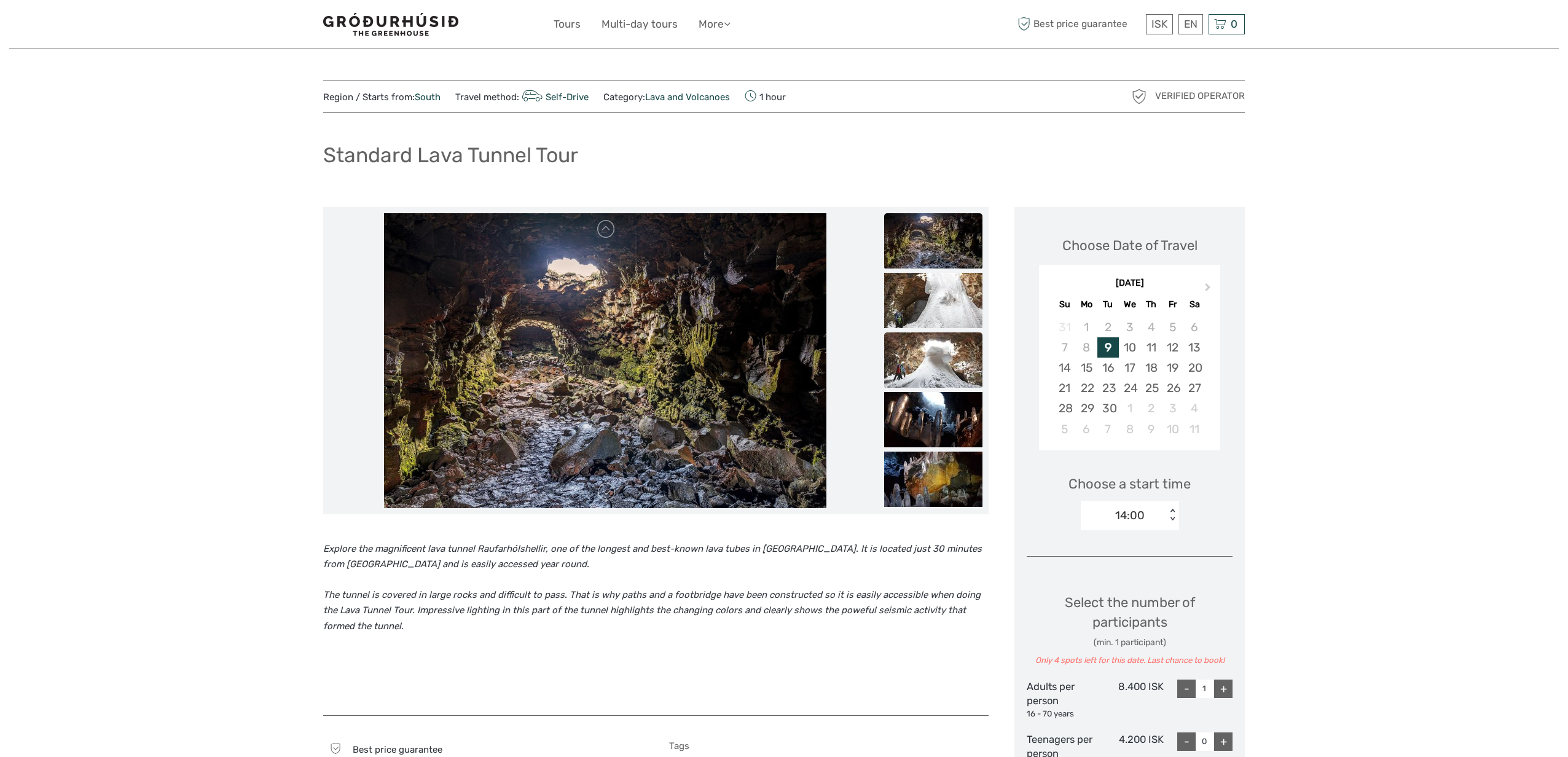
click at [932, 360] on img at bounding box center [933, 360] width 98 height 55
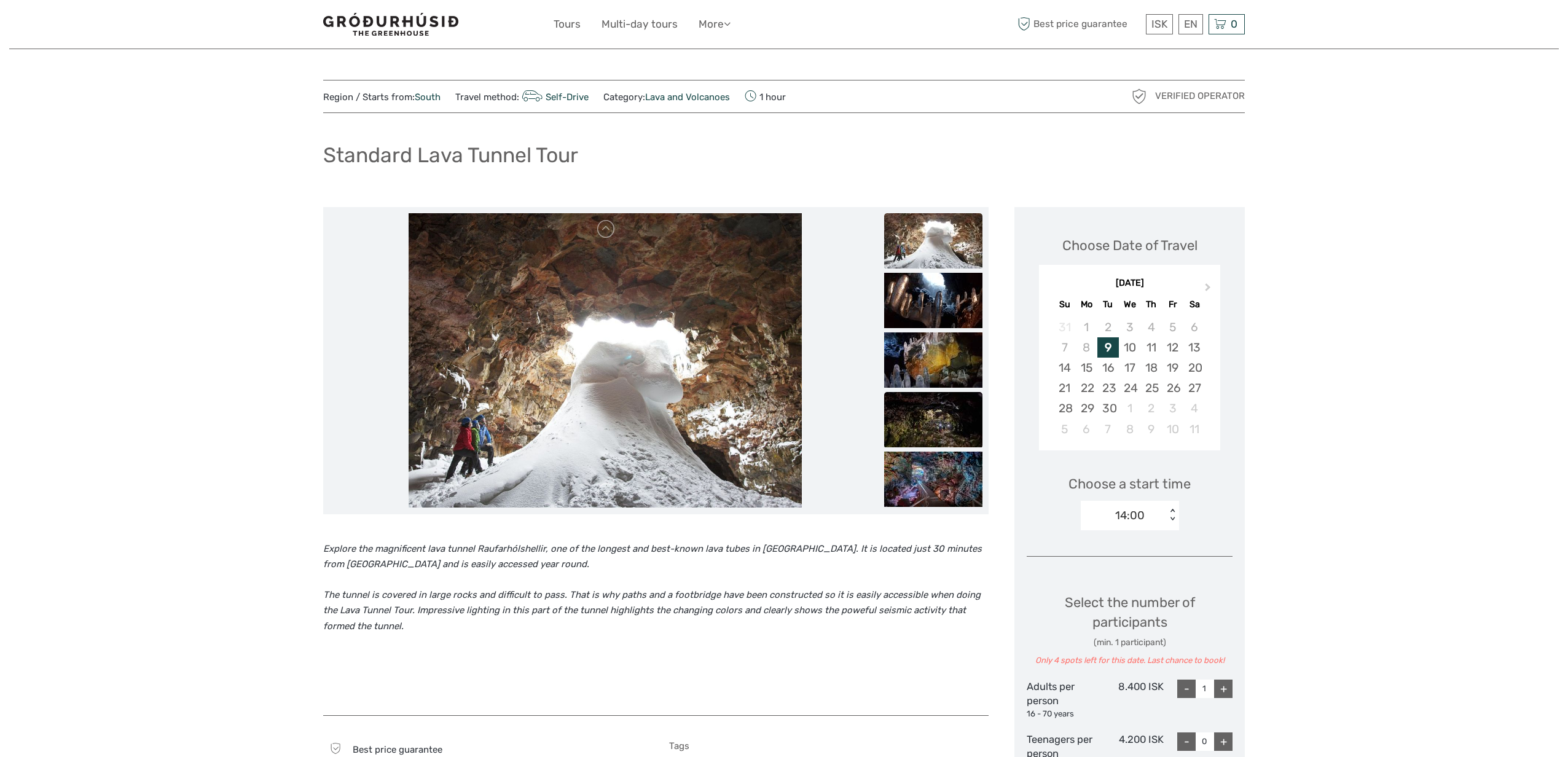
click at [935, 408] on img at bounding box center [933, 419] width 98 height 55
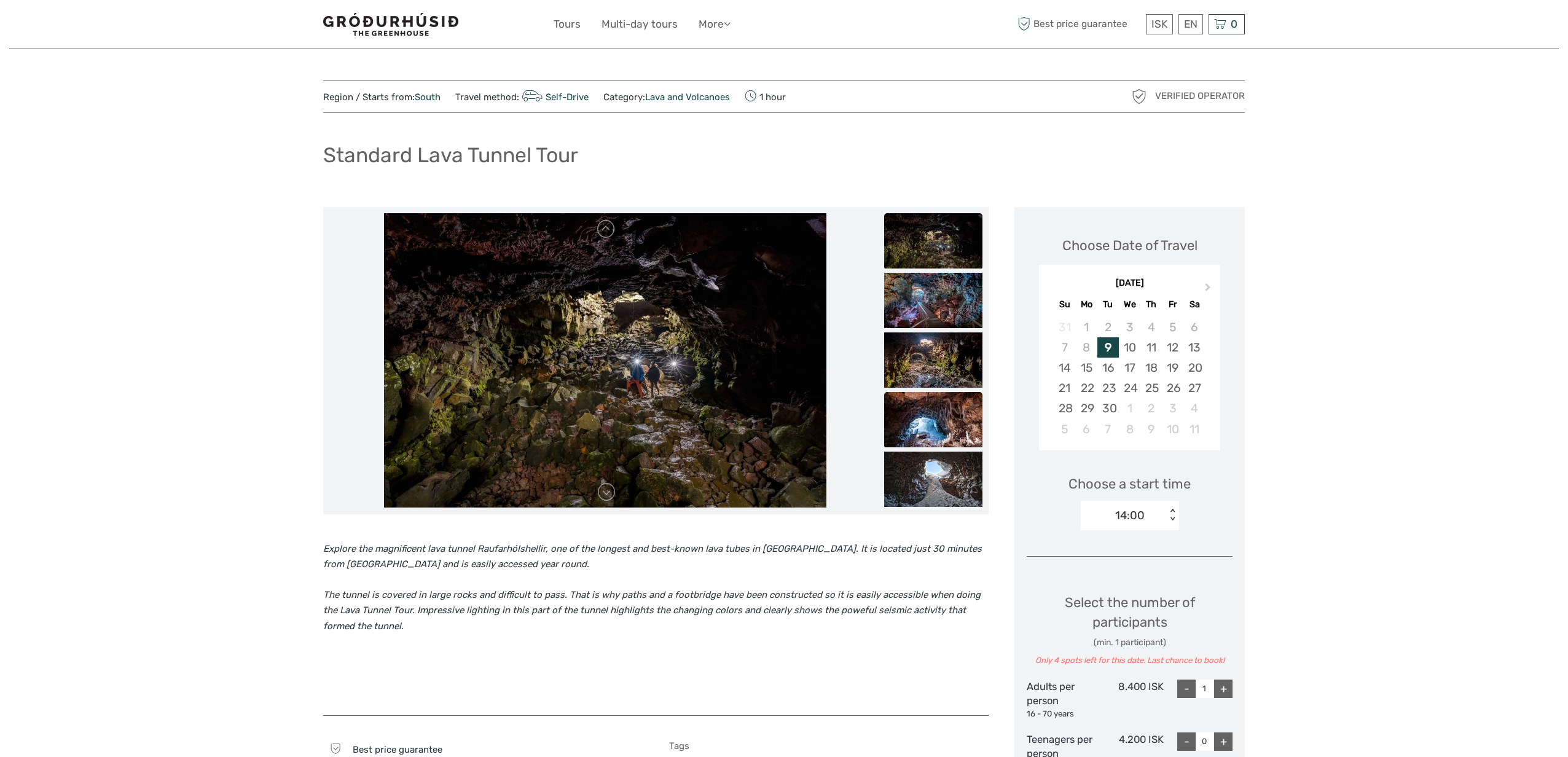
click at [928, 446] on img at bounding box center [933, 419] width 98 height 55
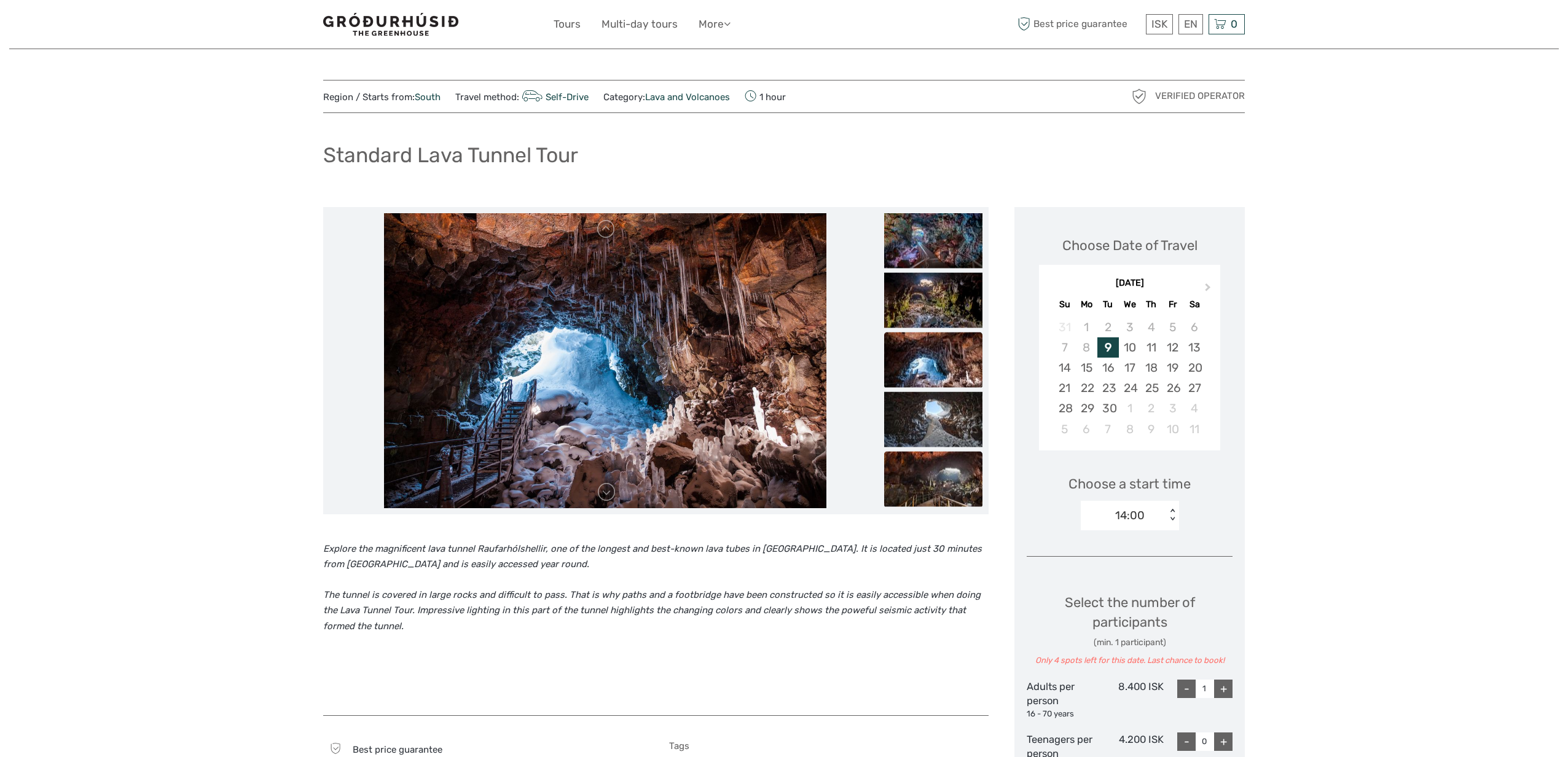
click at [927, 494] on img at bounding box center [933, 478] width 98 height 55
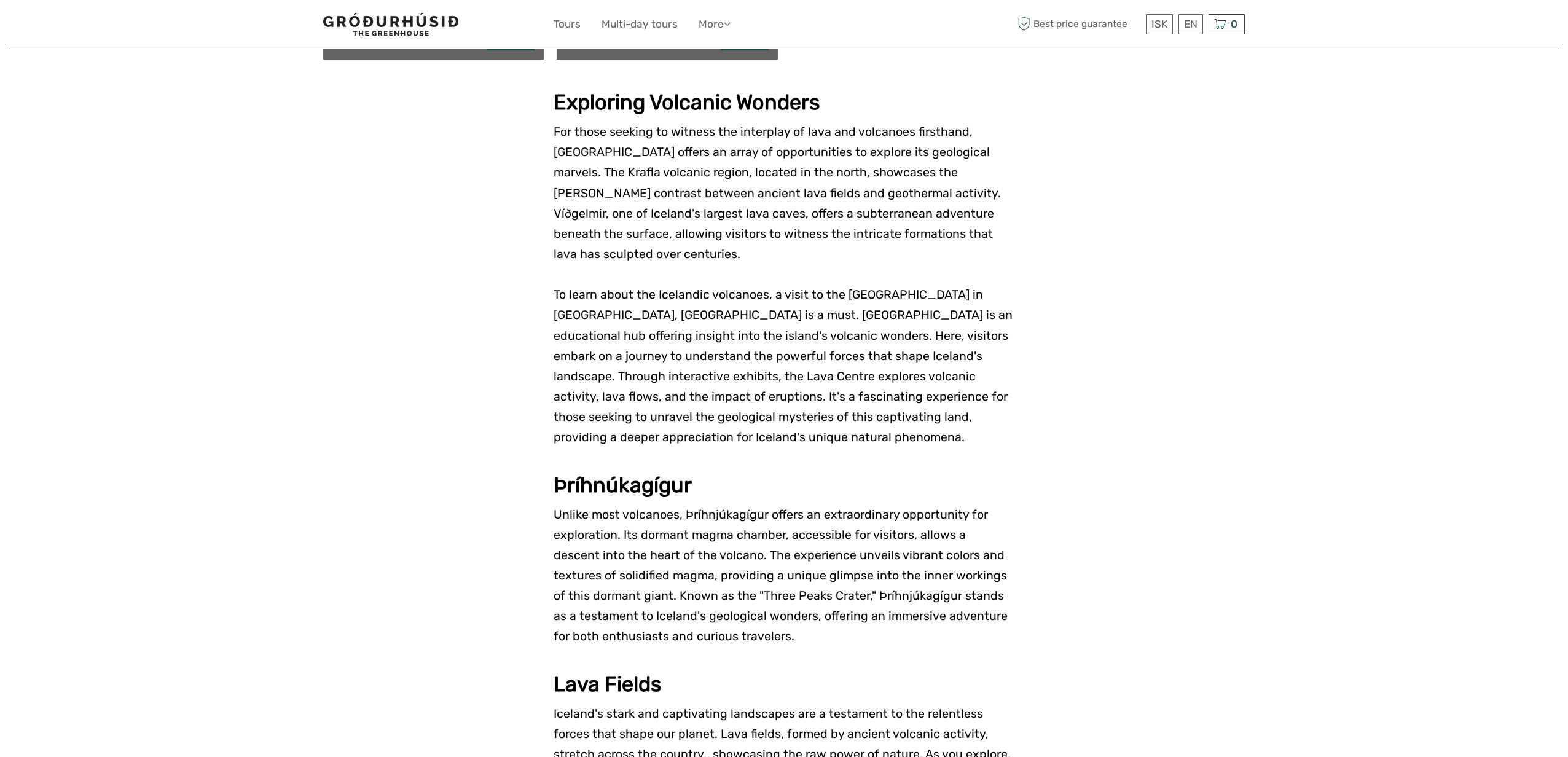
scroll to position [708, 0]
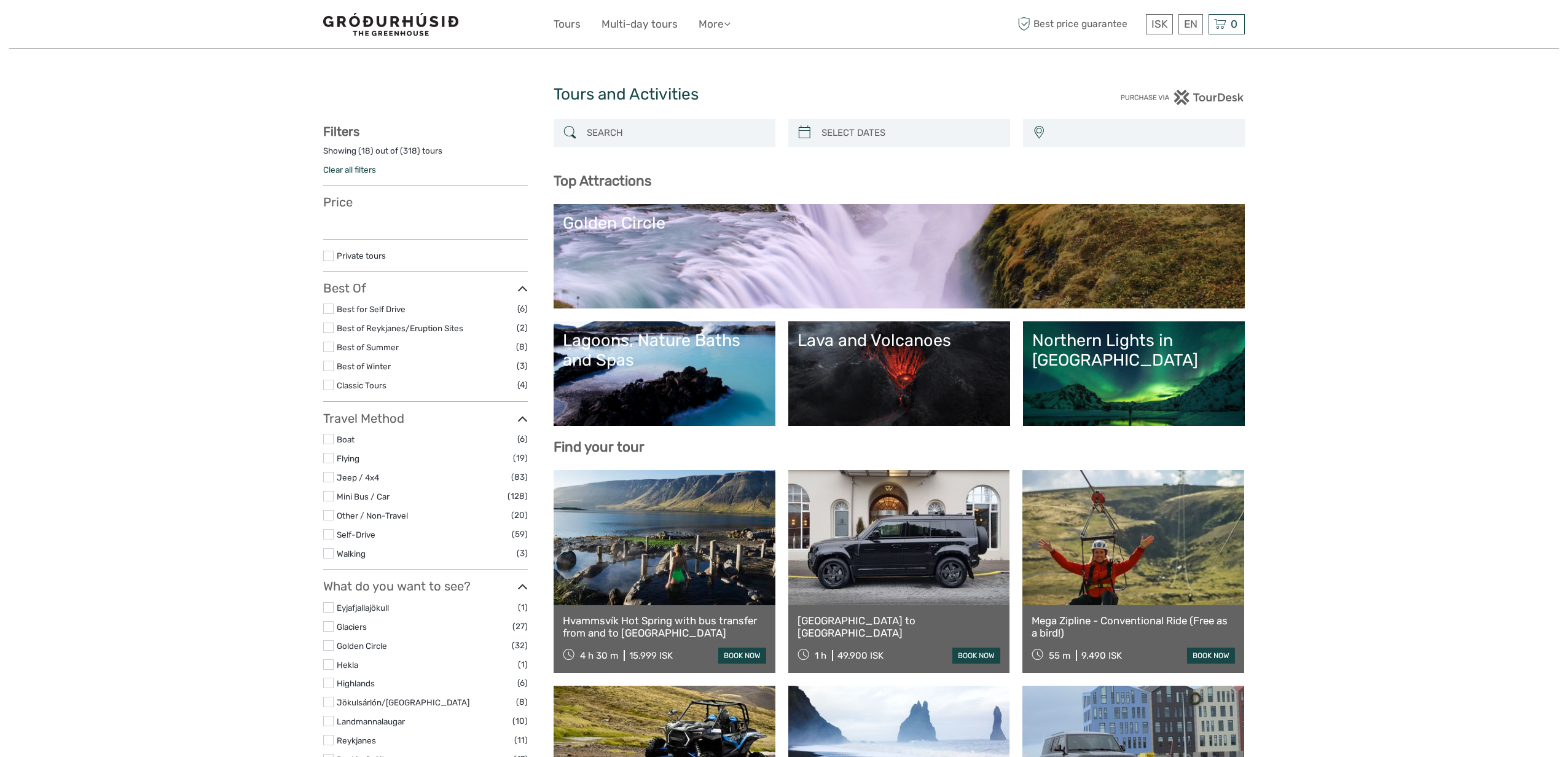
select select
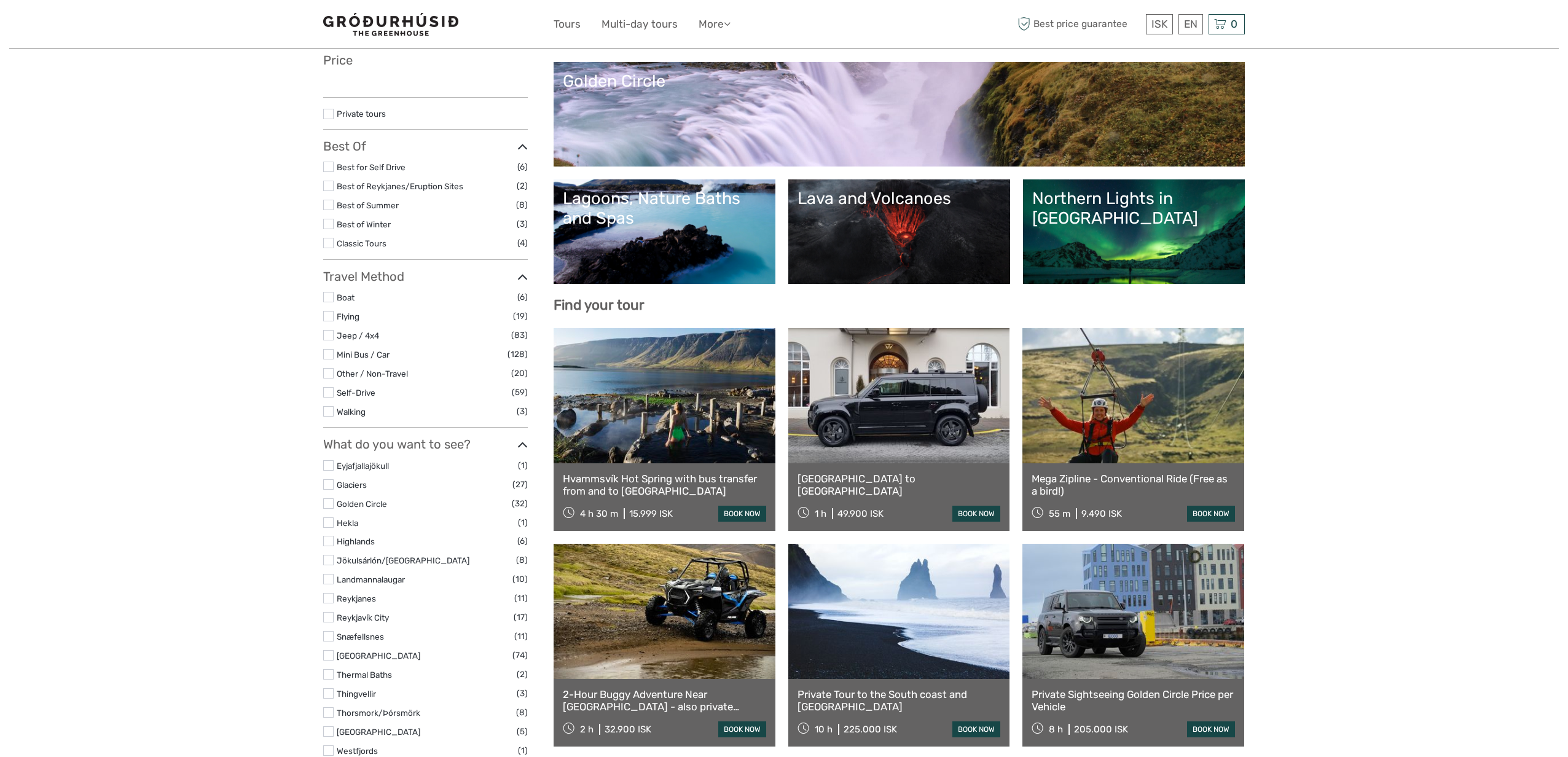
select select
